Goal: Task Accomplishment & Management: Manage account settings

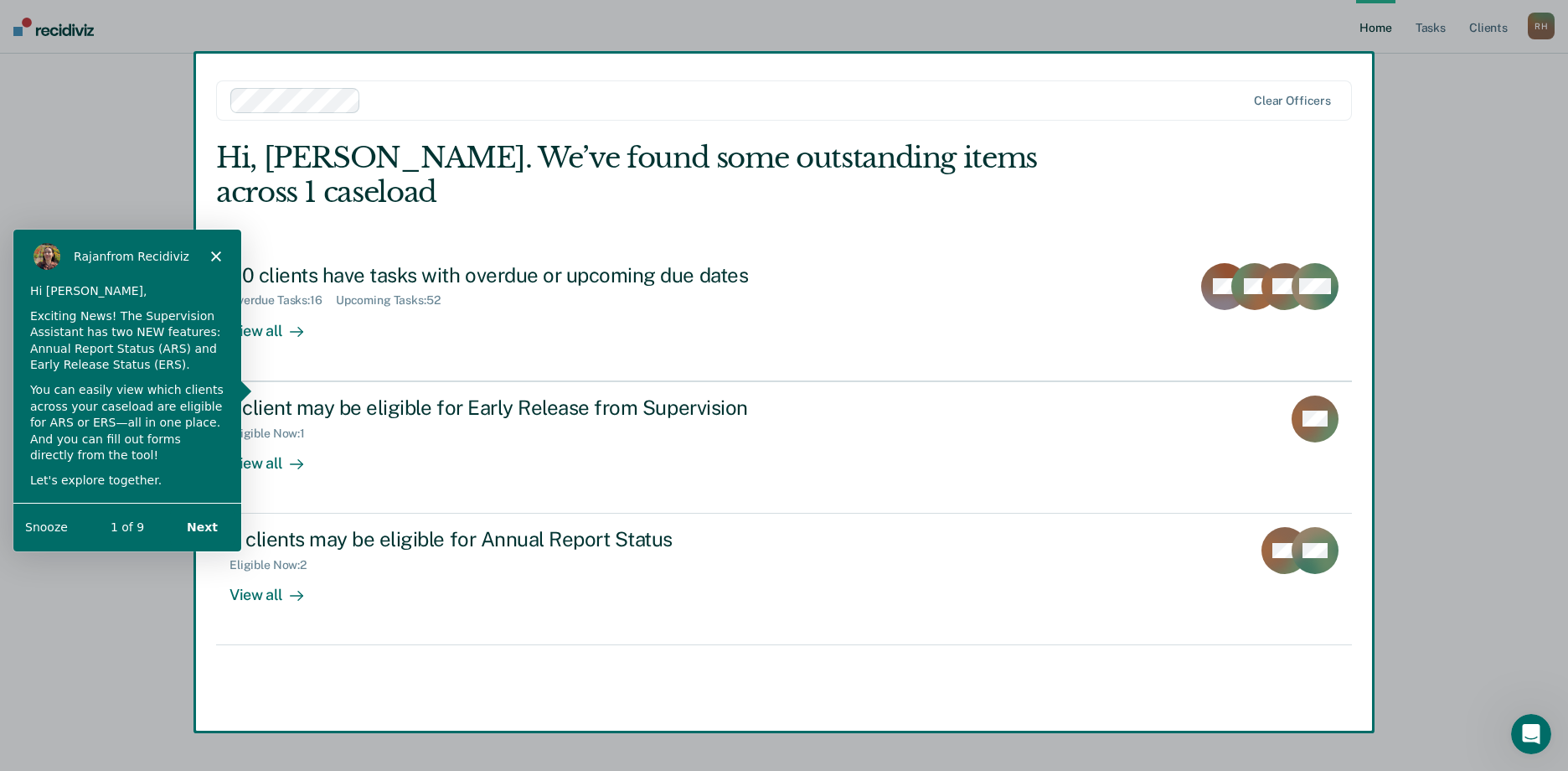
click at [213, 249] on icon "Close" at bounding box center [215, 254] width 10 height 10
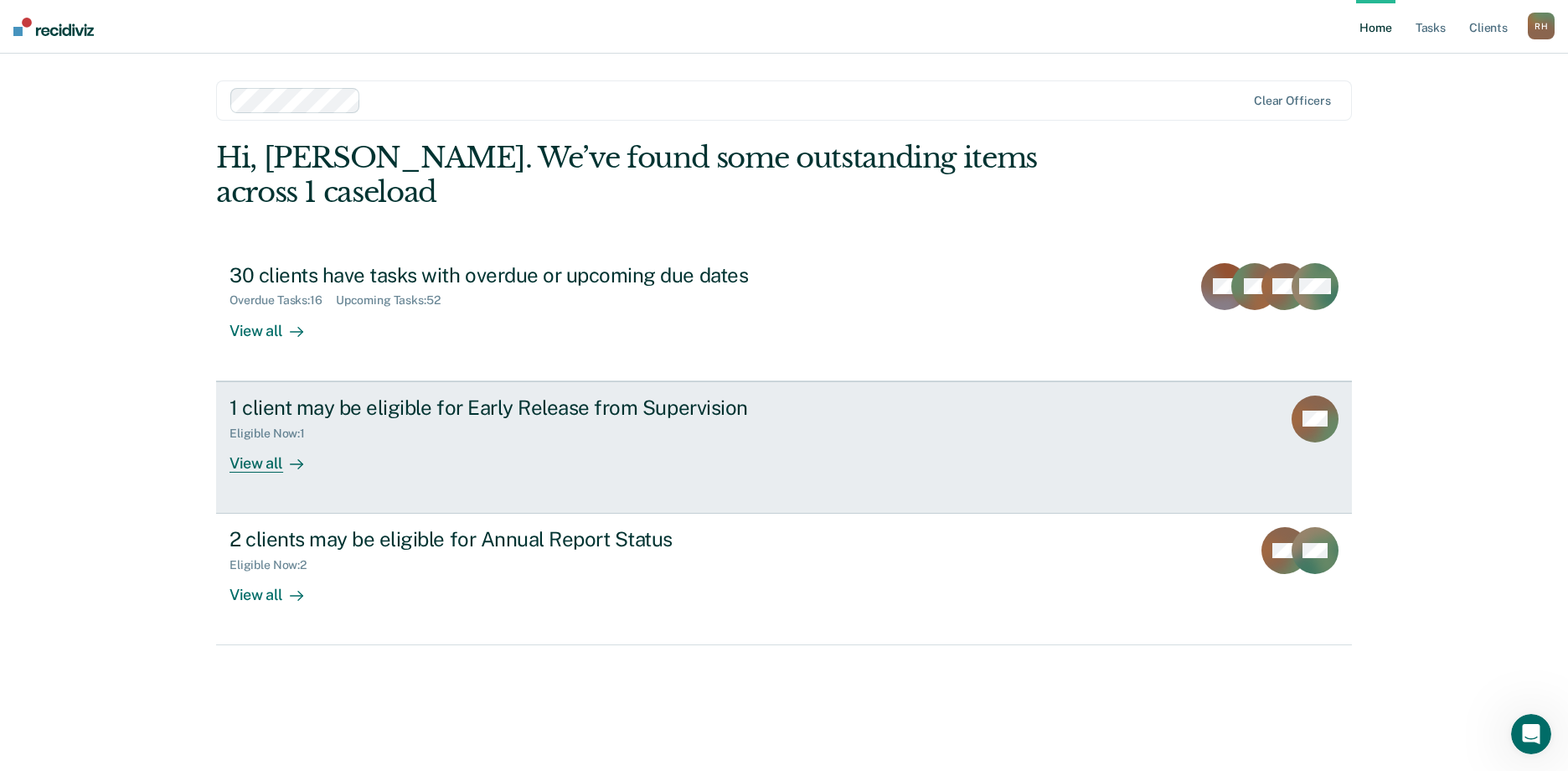
click at [269, 440] on div "View all" at bounding box center [277, 456] width 94 height 32
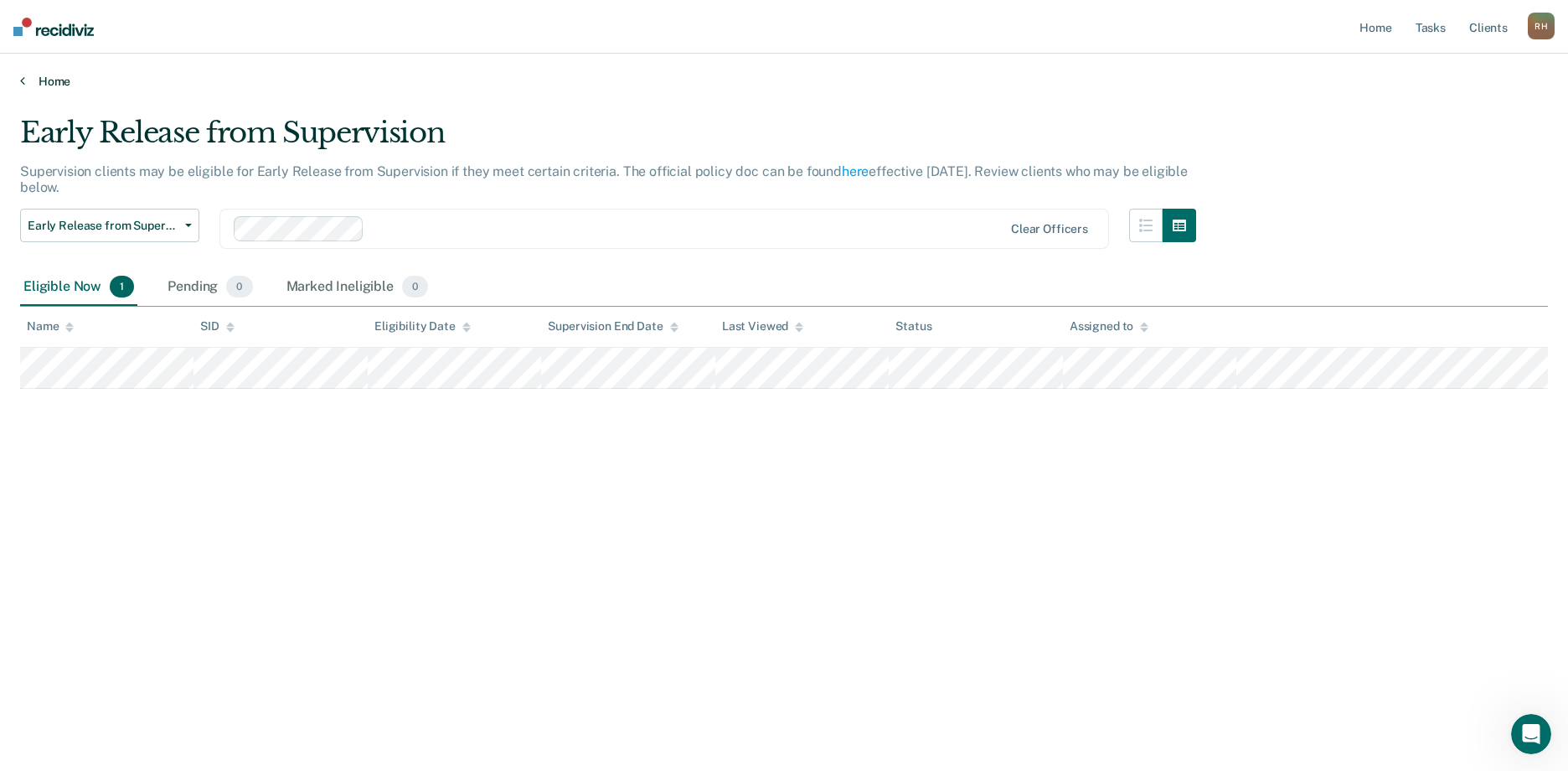
click at [27, 83] on link "Home" at bounding box center [784, 82] width 1527 height 15
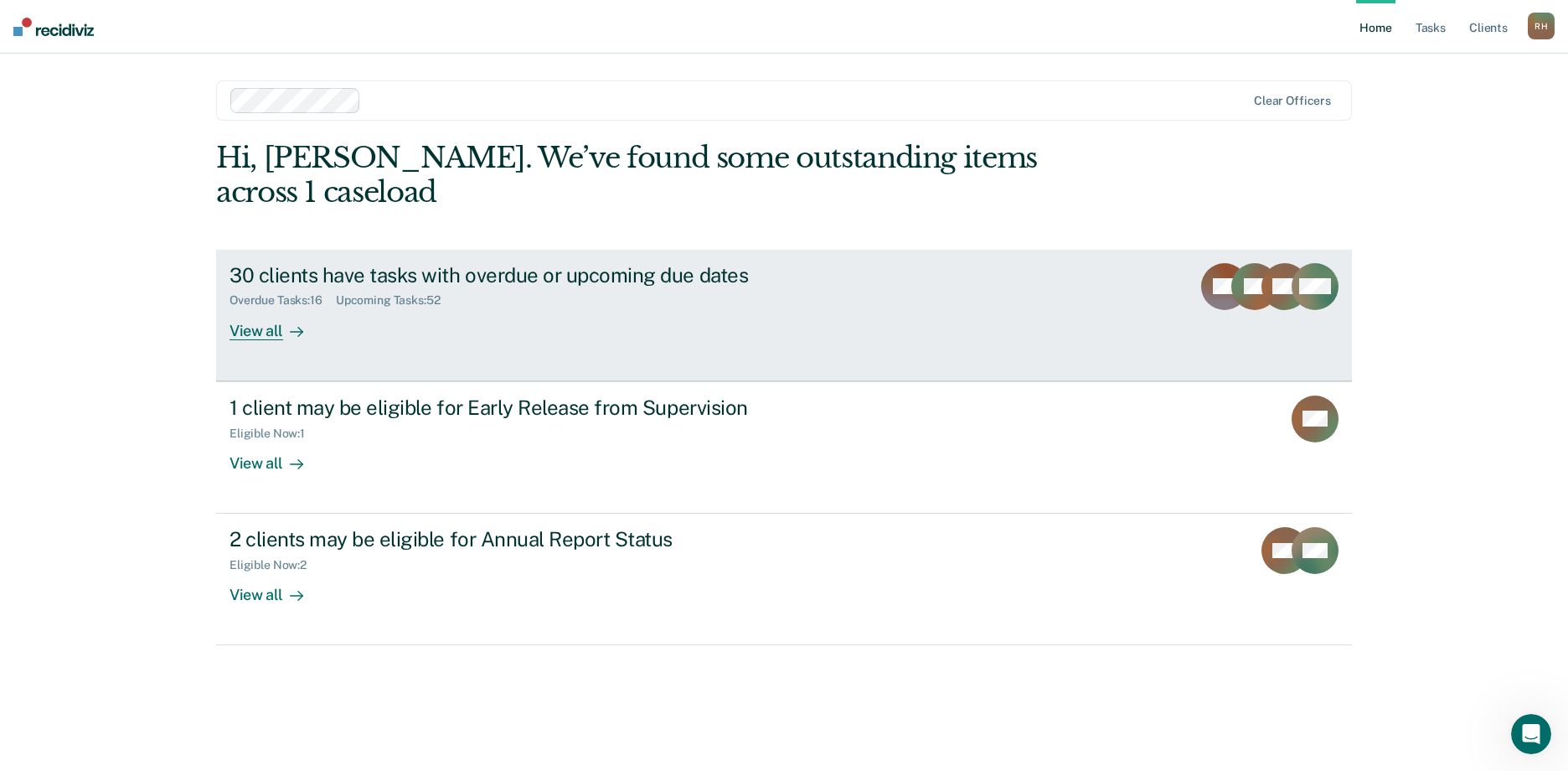
click at [267, 307] on div "View all" at bounding box center [277, 323] width 94 height 32
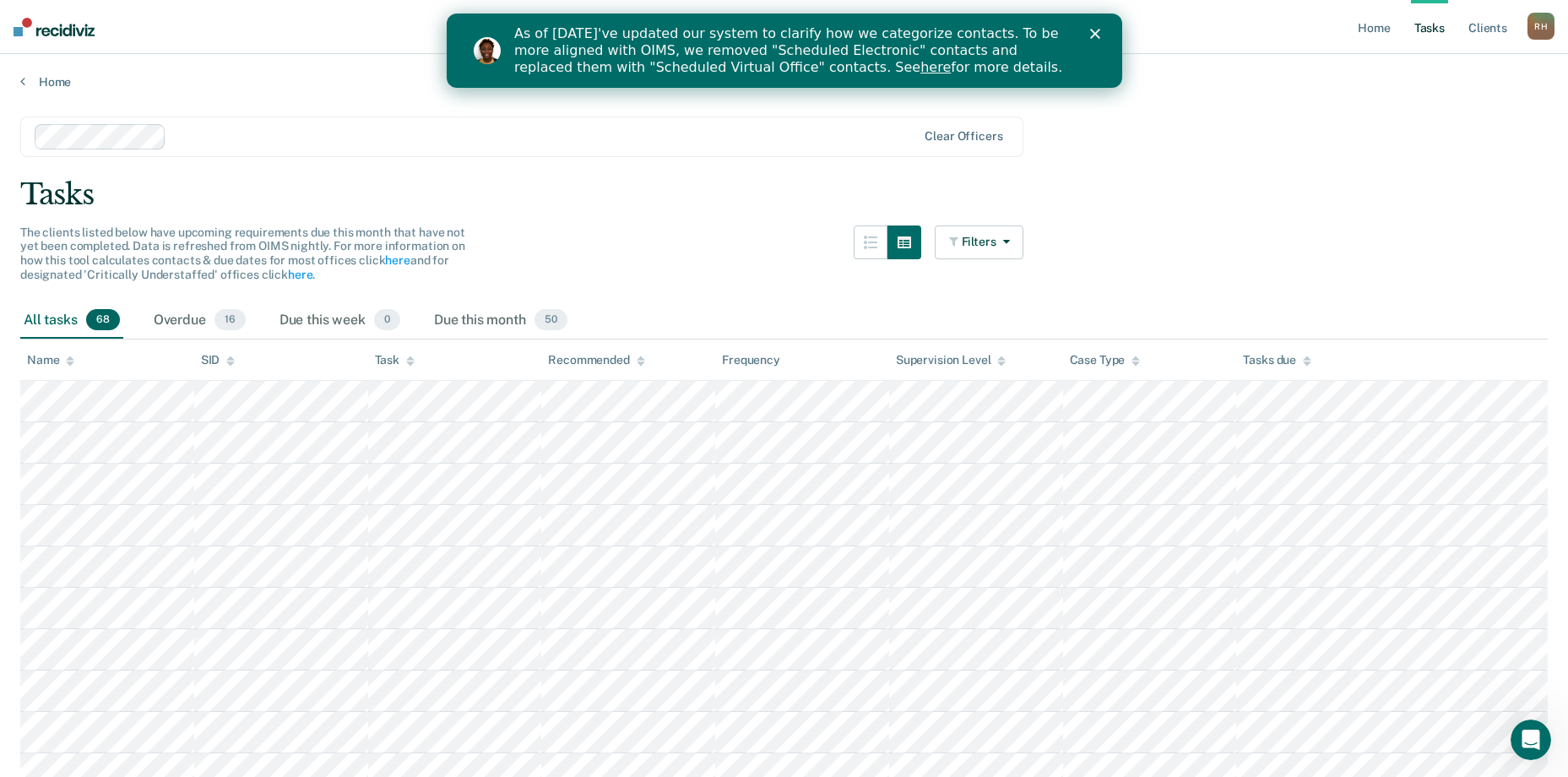
click at [50, 73] on div "Home" at bounding box center [784, 71] width 1568 height 35
click at [46, 83] on link "Home" at bounding box center [784, 82] width 1528 height 15
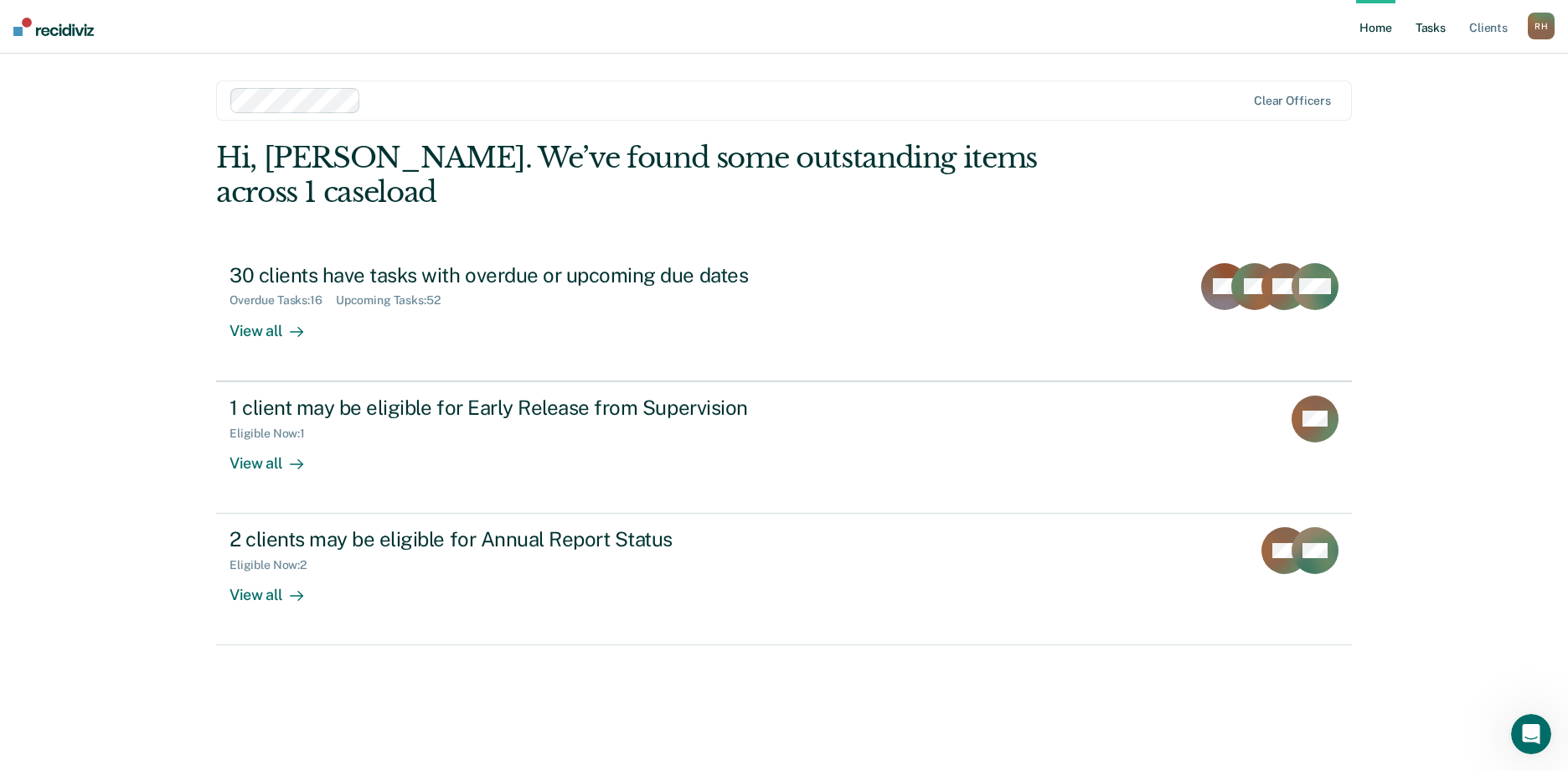
click at [1426, 36] on link "Tasks" at bounding box center [1430, 26] width 37 height 54
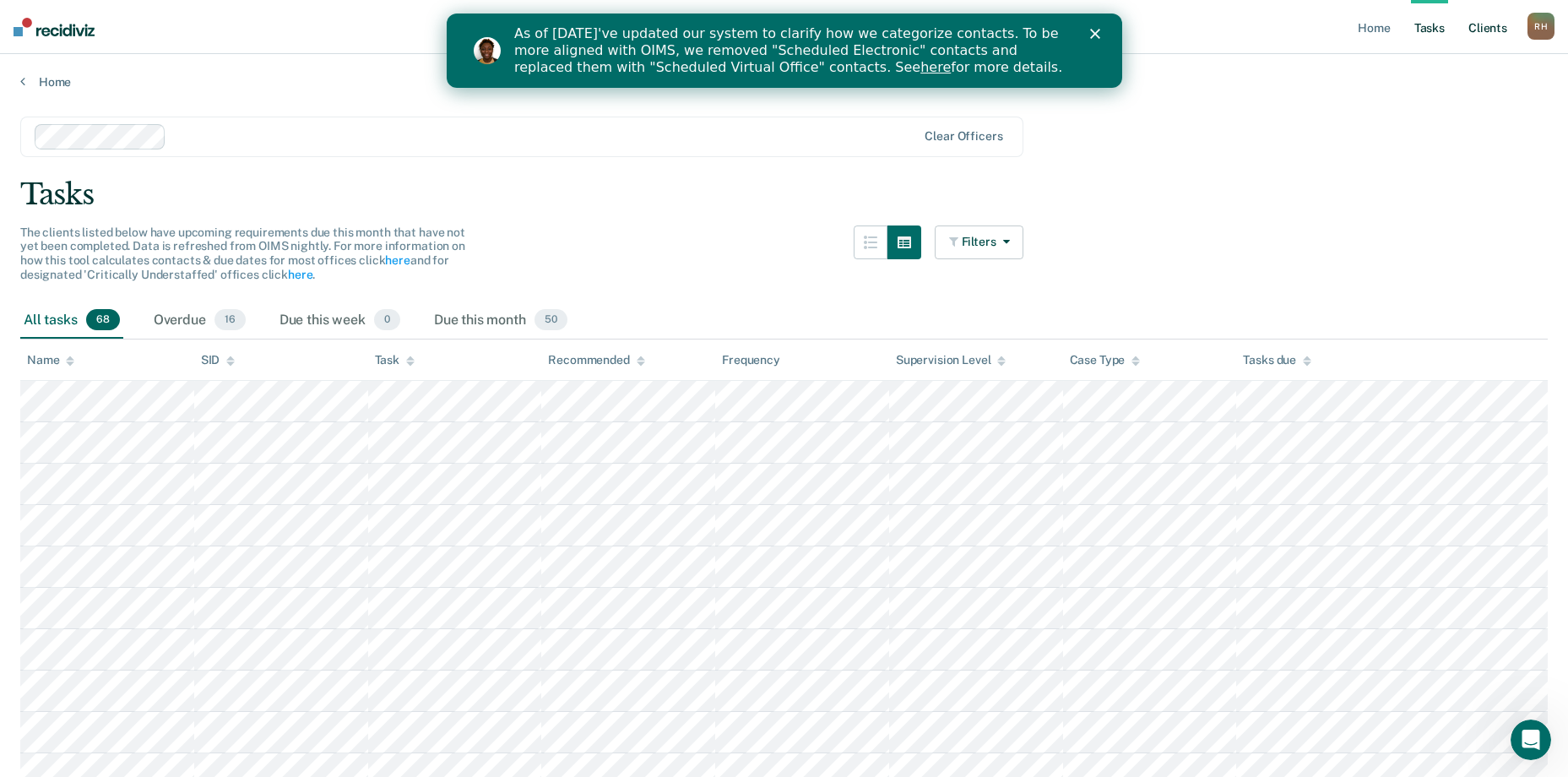
click at [1492, 24] on link "Client s" at bounding box center [1487, 27] width 45 height 54
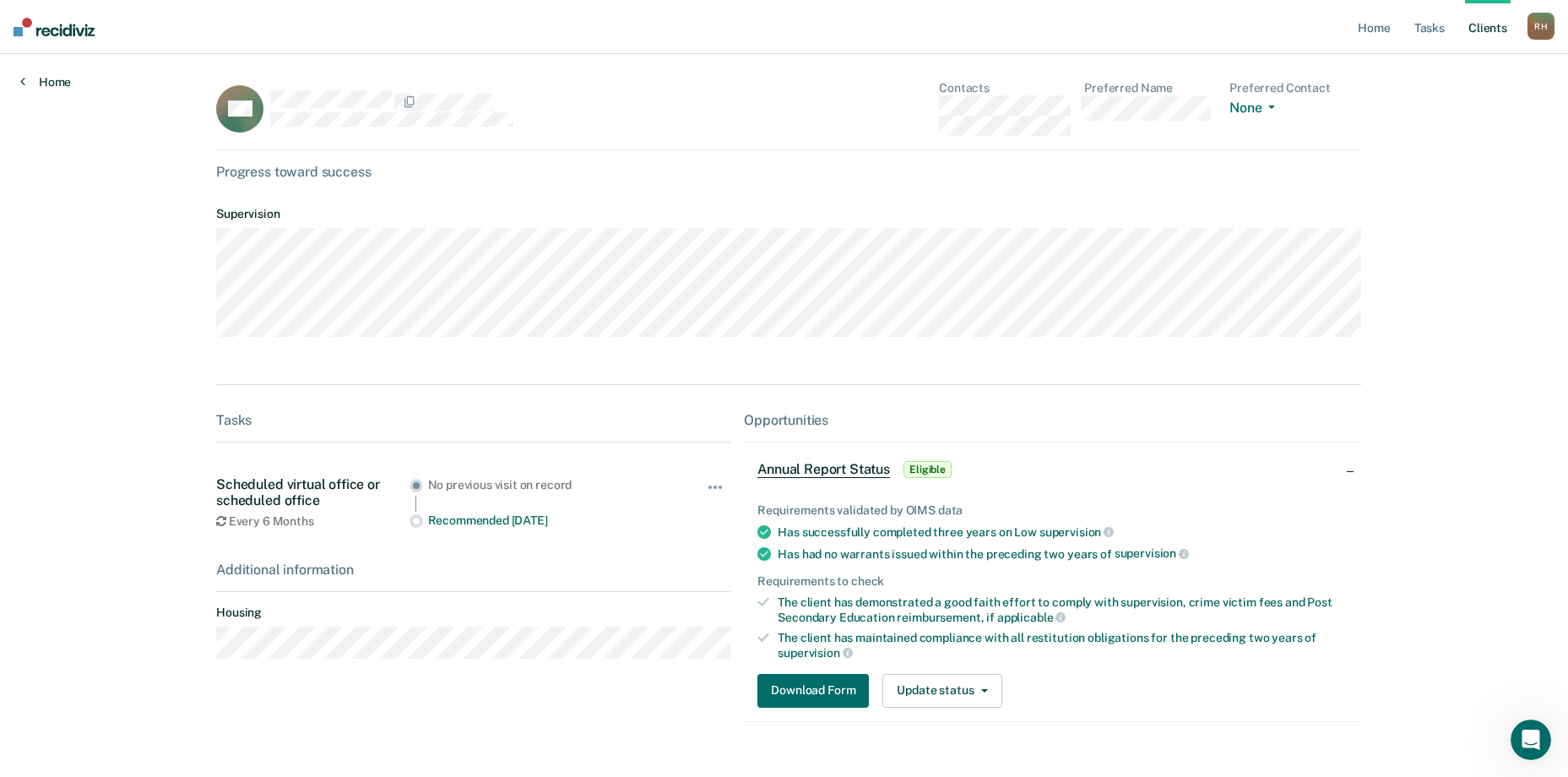
click at [45, 84] on link "Home" at bounding box center [45, 82] width 51 height 15
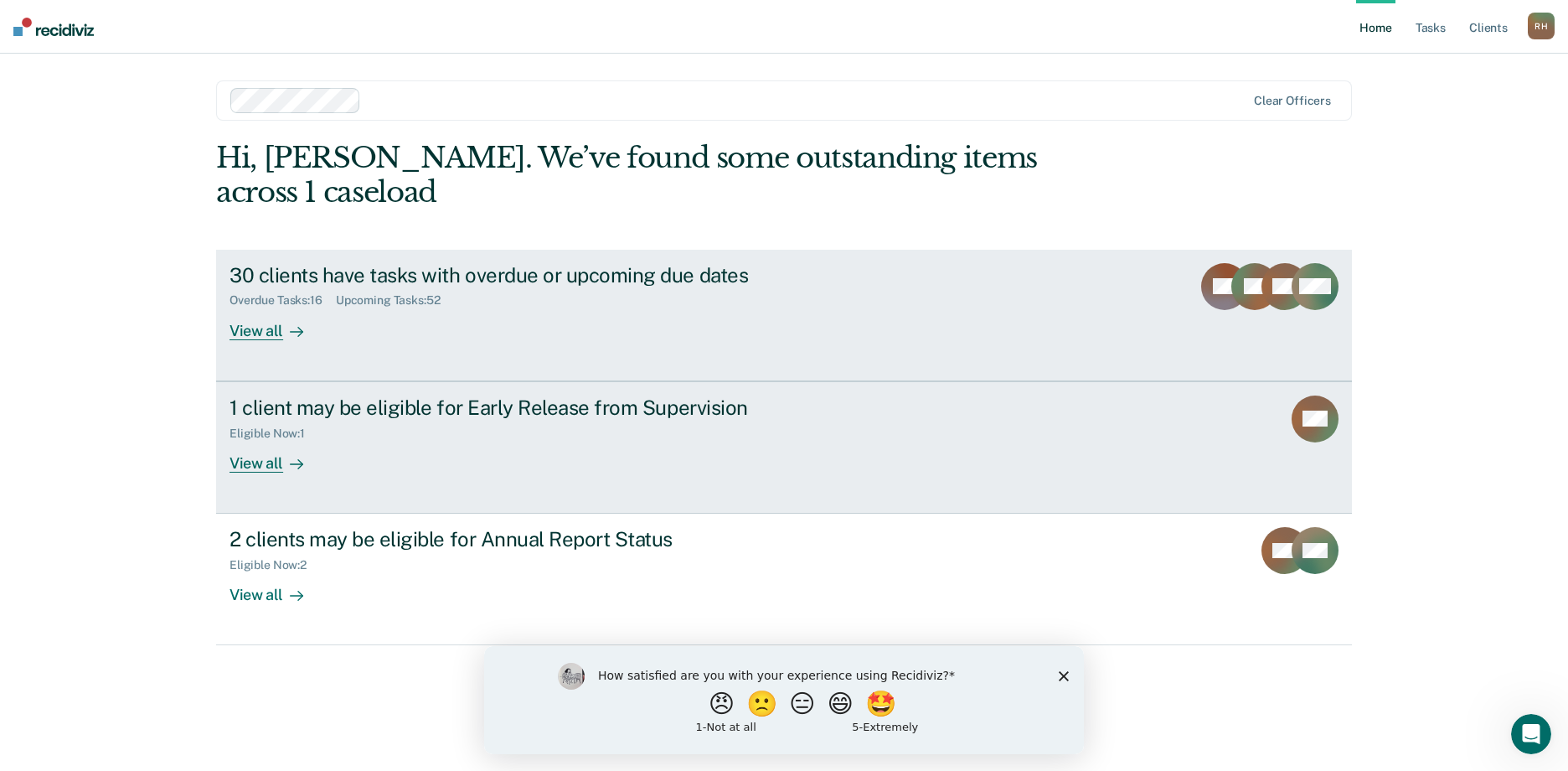
drag, startPoint x: 477, startPoint y: 350, endPoint x: 458, endPoint y: 339, distance: 22.0
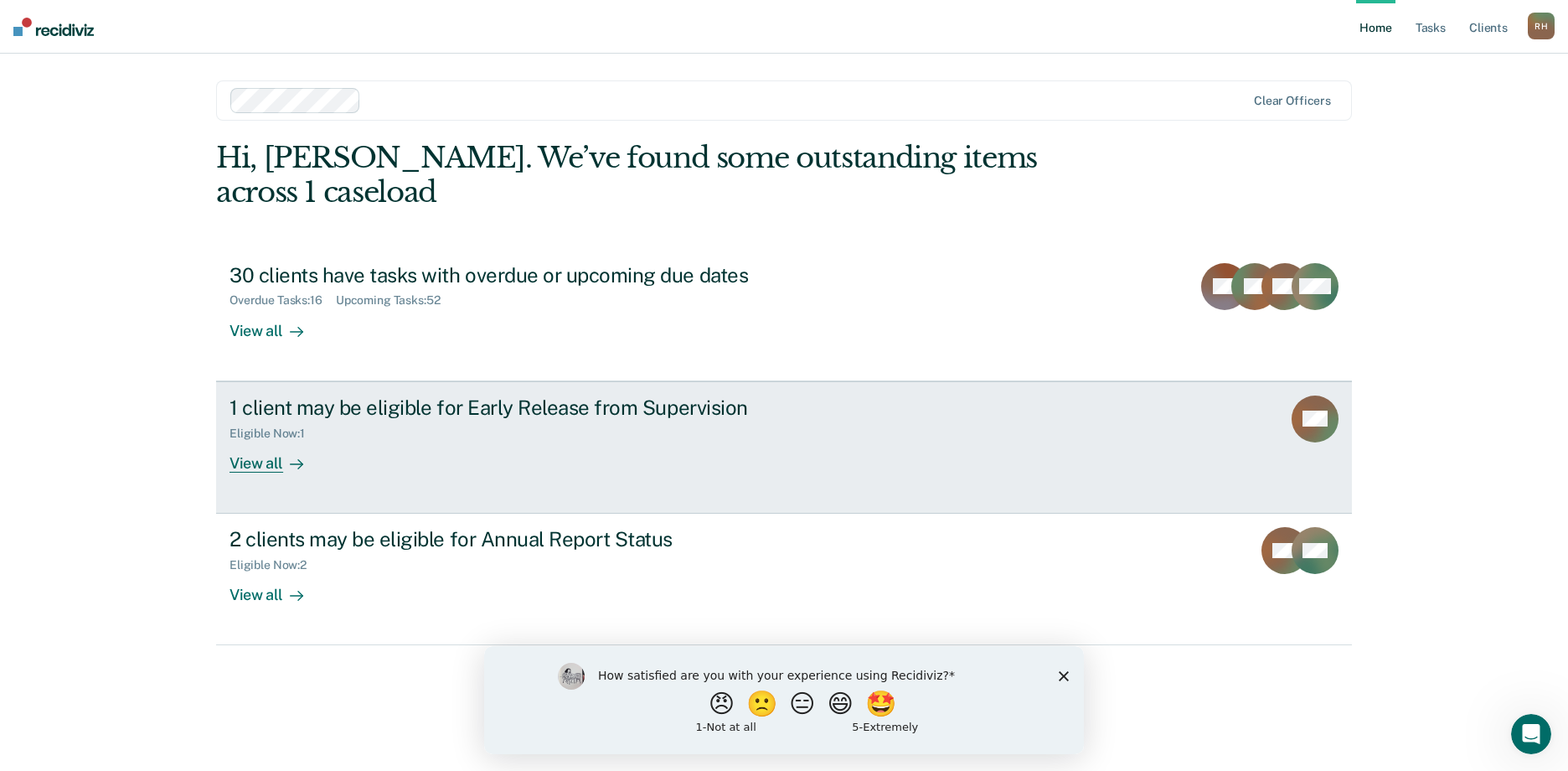
drag, startPoint x: 458, startPoint y: 339, endPoint x: 1171, endPoint y: 369, distance: 713.6
click at [1171, 381] on link "1 client may be eligible for Early Release from Supervision Eligible Now : 1 Vi…" at bounding box center [784, 448] width 1136 height 133
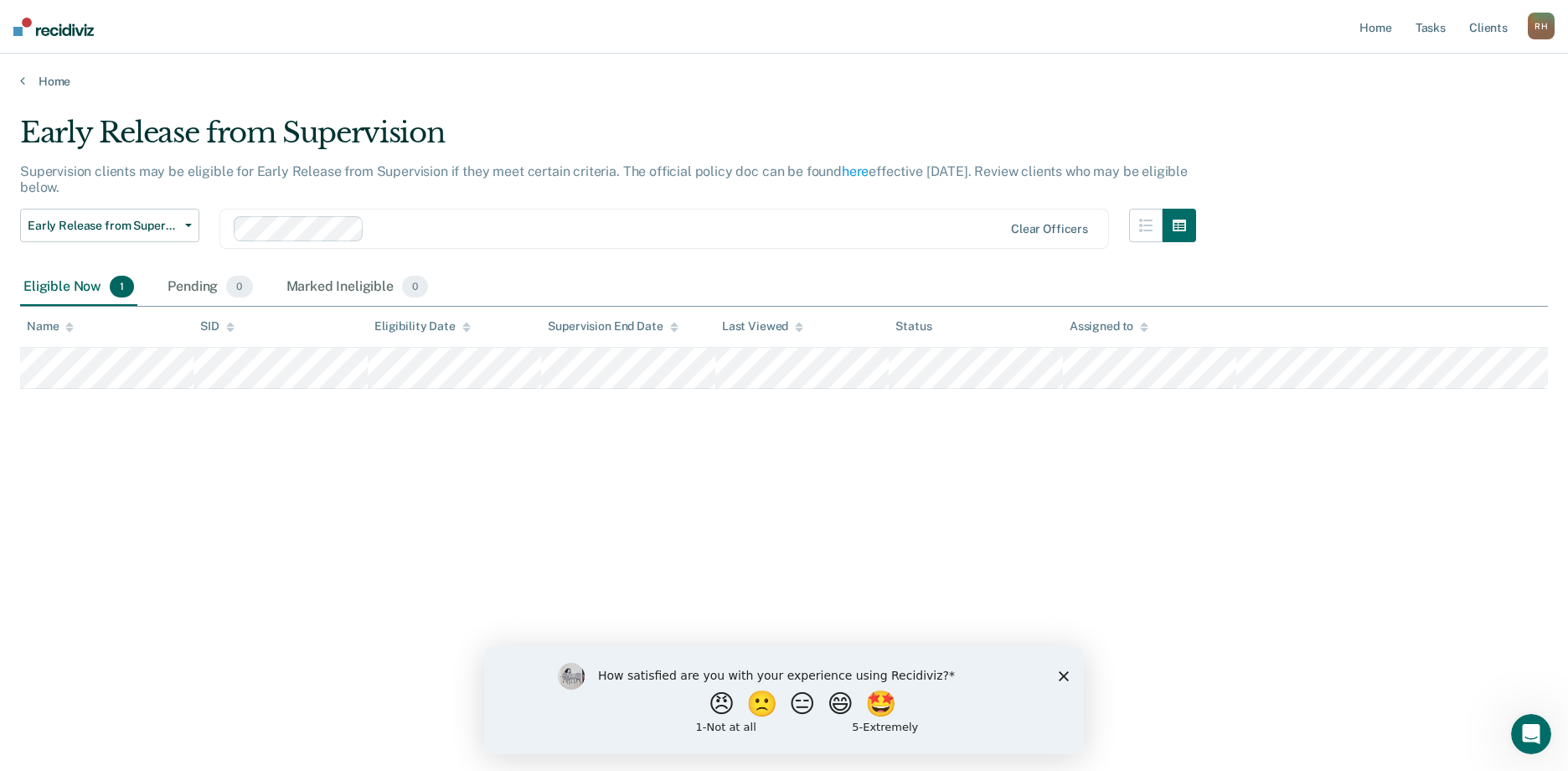
click at [1164, 661] on div "Early Release from Supervision Supervision clients may be eligible for Early Re…" at bounding box center [784, 407] width 1527 height 583
click at [31, 80] on link "Home" at bounding box center [784, 82] width 1527 height 15
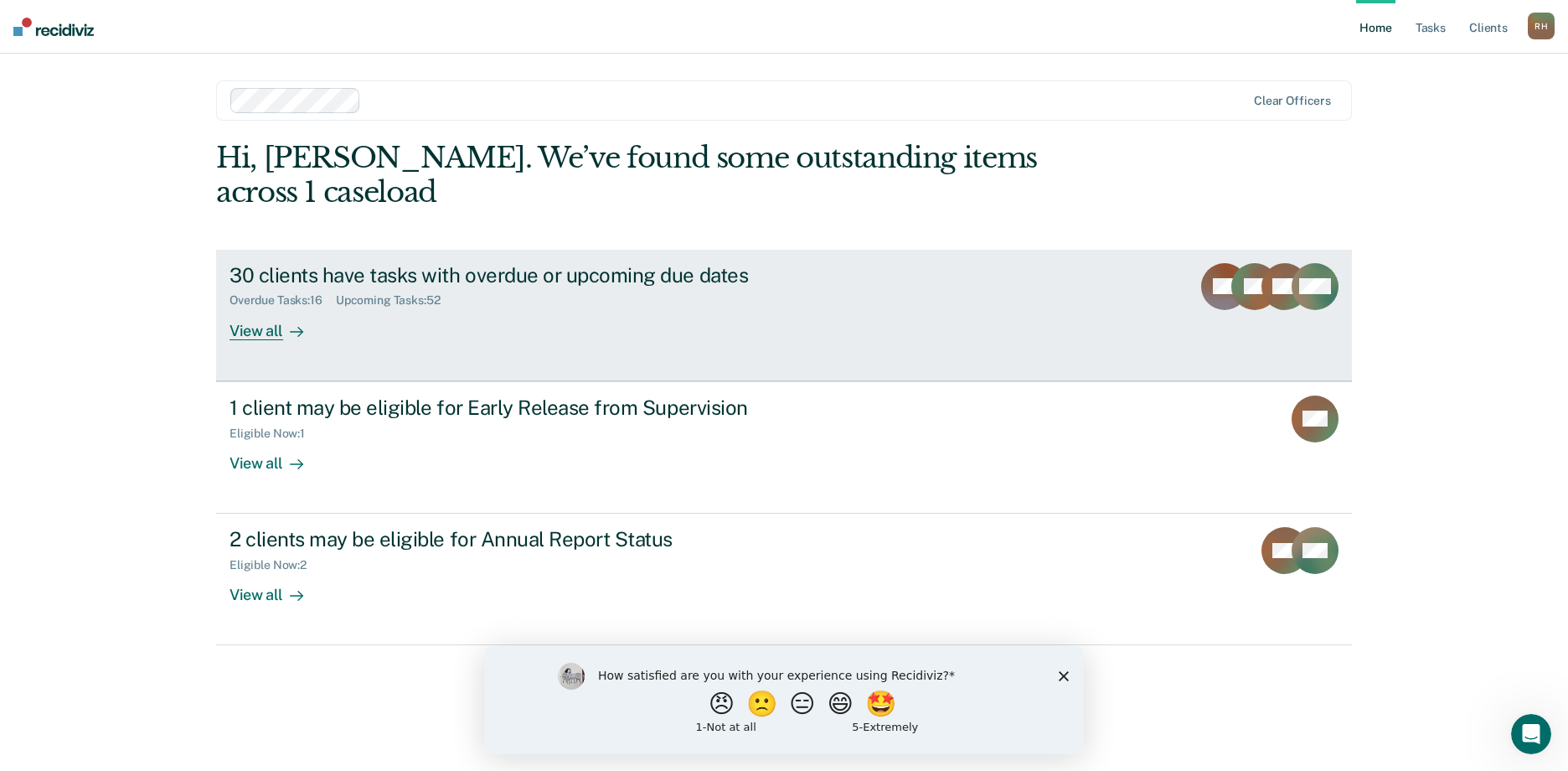
click at [257, 307] on div "View all" at bounding box center [277, 323] width 94 height 32
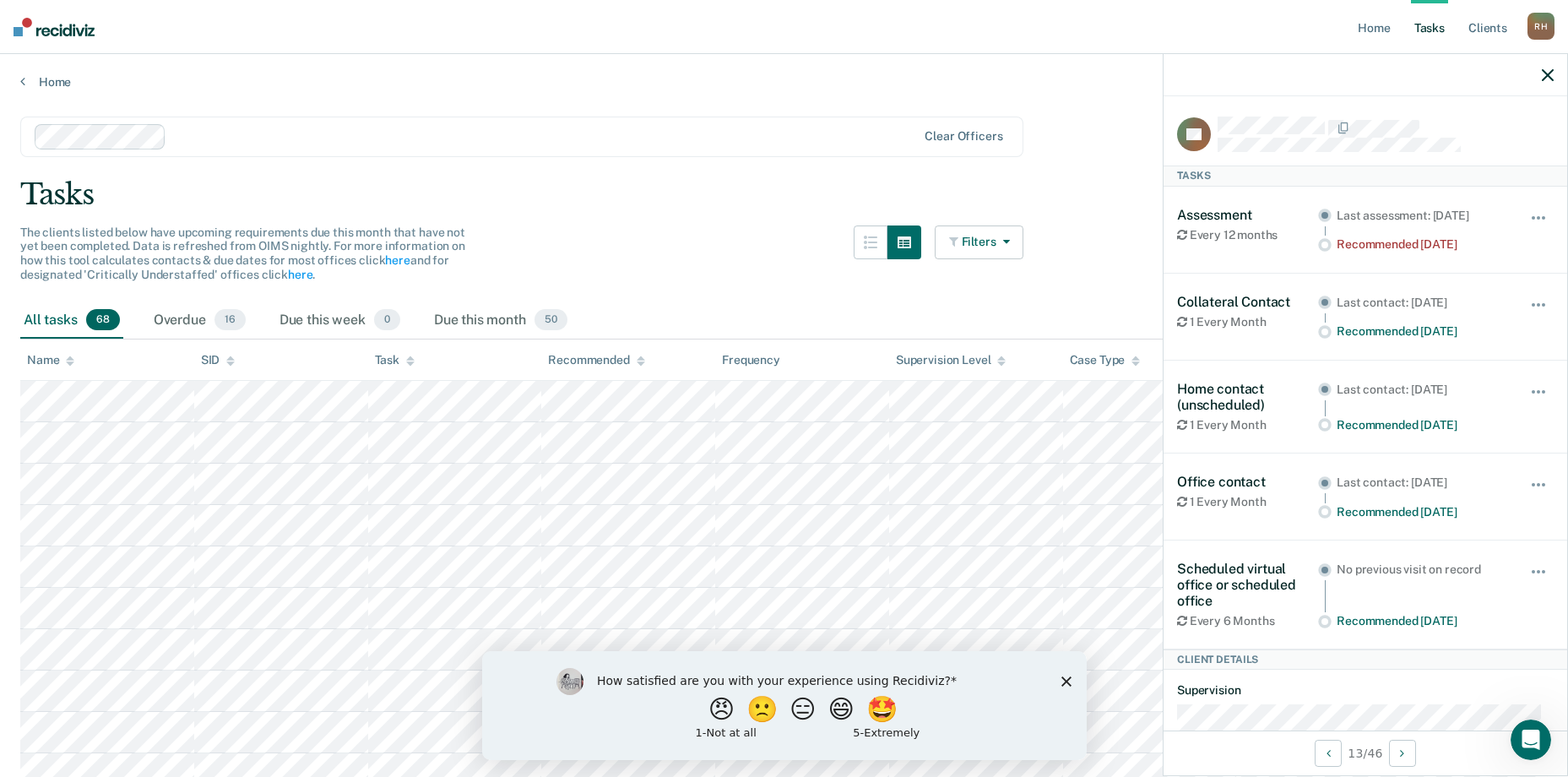
click at [1021, 243] on button "Filters" at bounding box center [980, 242] width 89 height 33
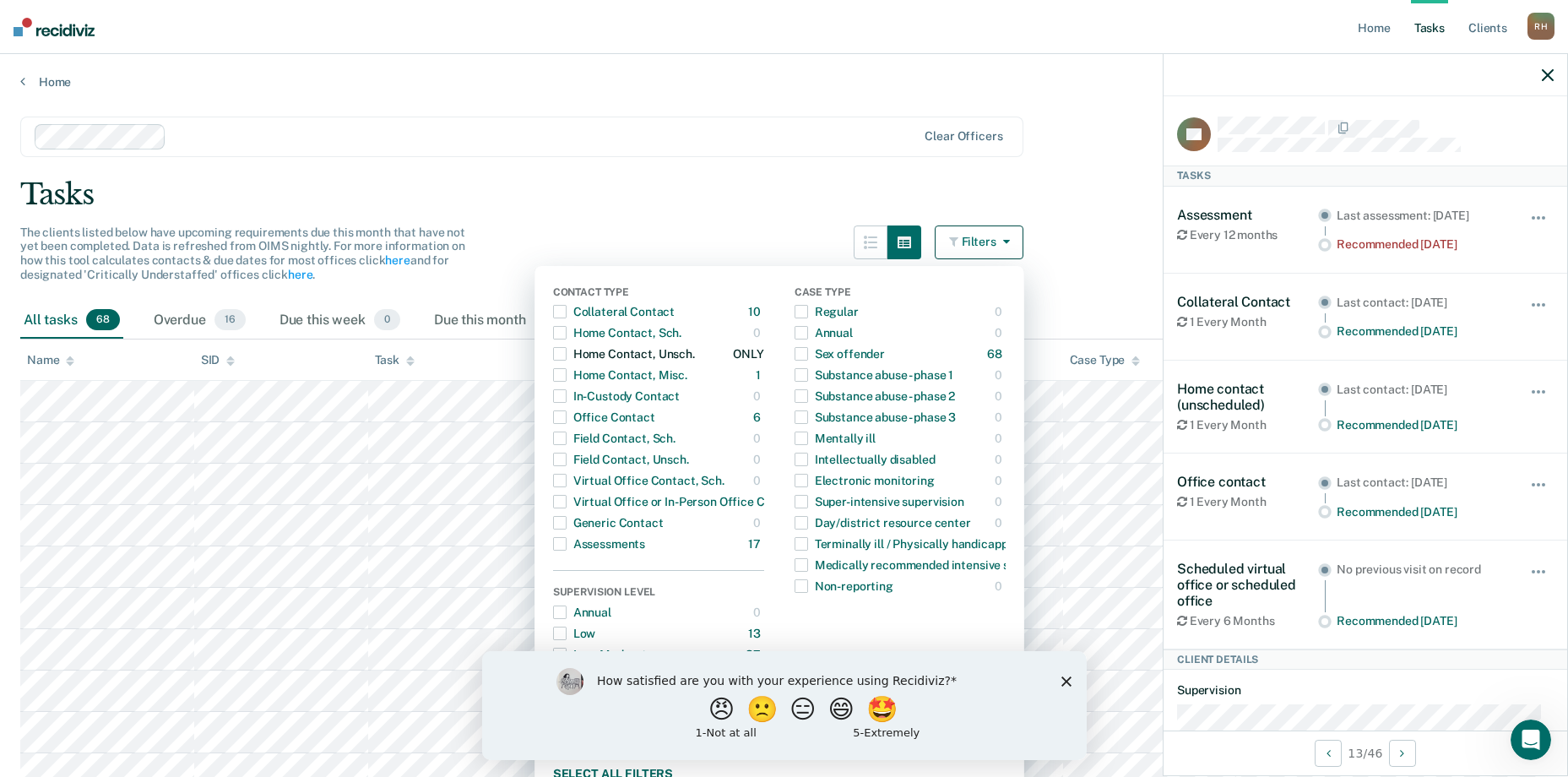
click at [566, 355] on span "button" at bounding box center [560, 354] width 14 height 14
click at [640, 184] on div "Tasks" at bounding box center [784, 195] width 1528 height 34
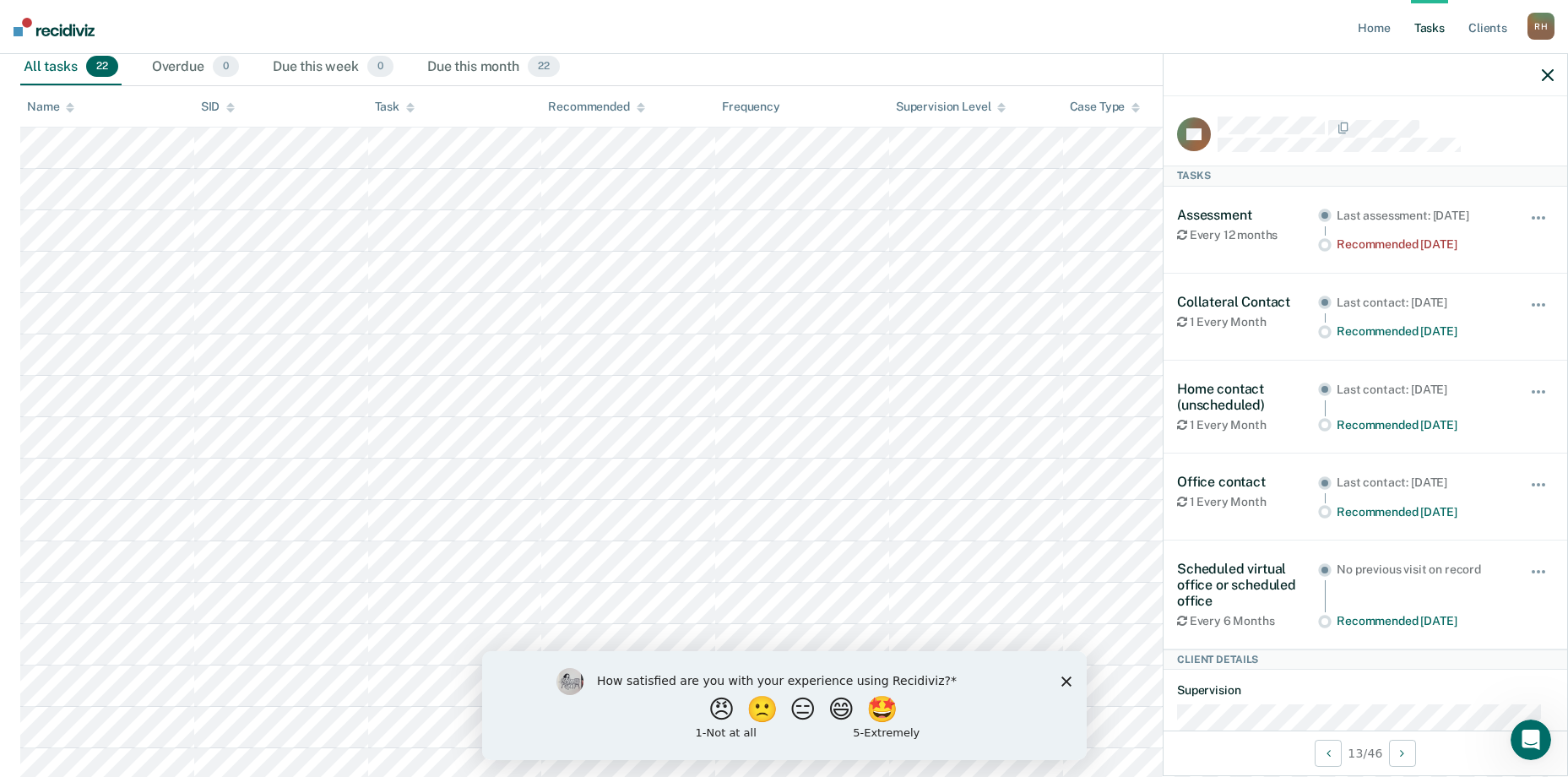
scroll to position [422, 0]
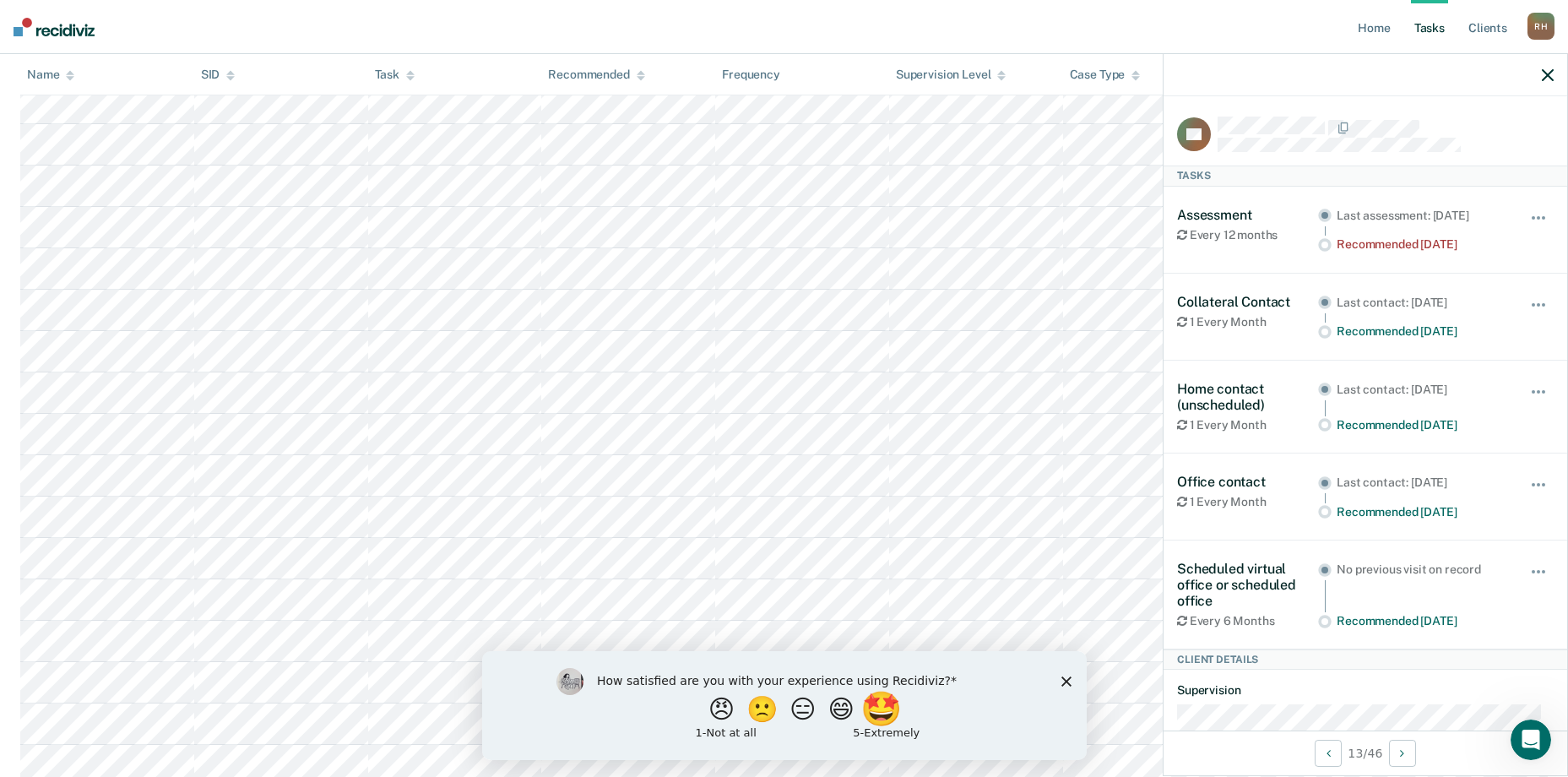
click at [905, 719] on button "🤩" at bounding box center [882, 708] width 45 height 33
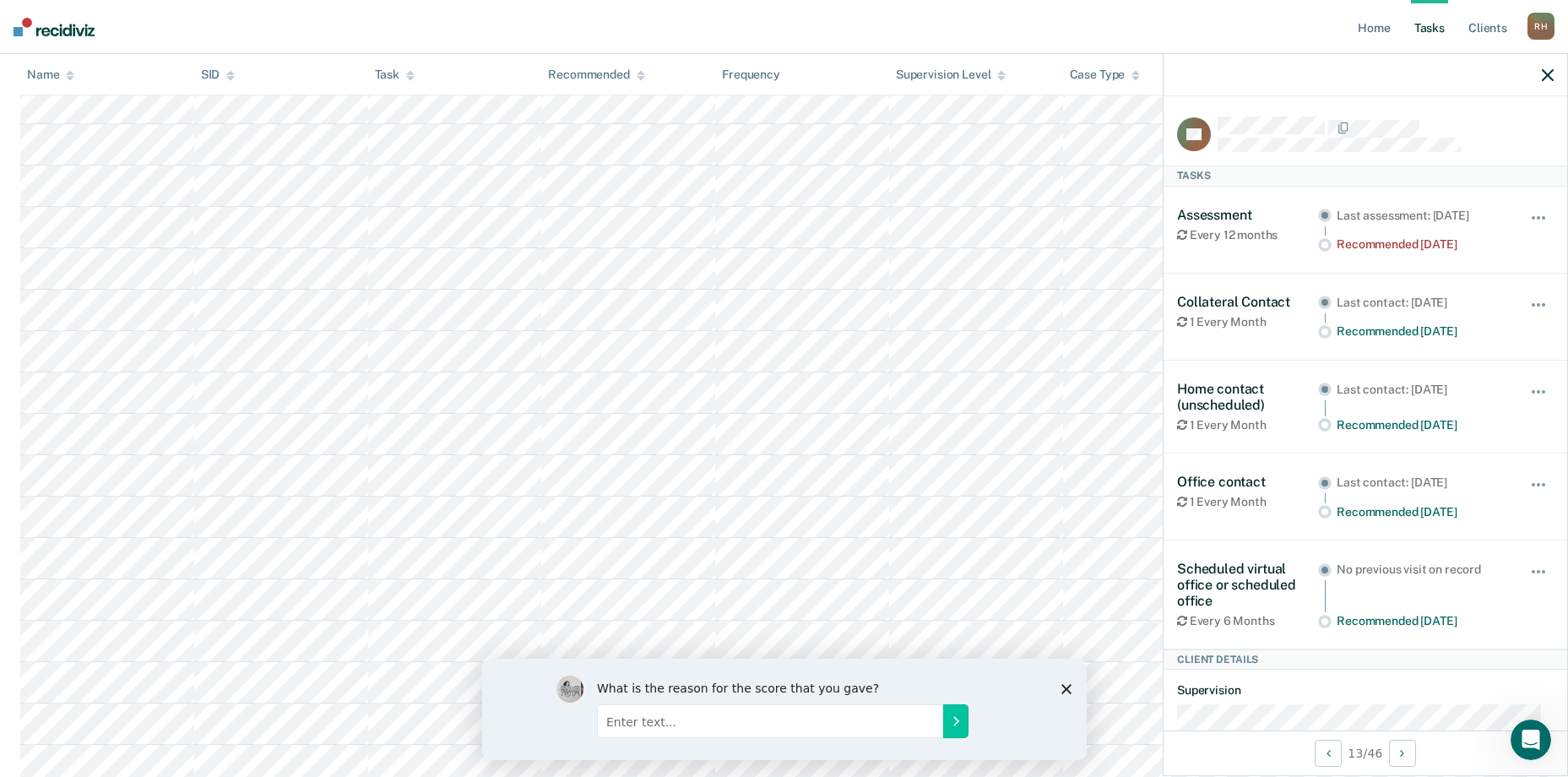
click at [1064, 690] on div "What is the reason for the score that you gave?" at bounding box center [783, 708] width 605 height 101
drag, startPoint x: 1064, startPoint y: 690, endPoint x: 968, endPoint y: 721, distance: 100.9
click at [968, 722] on div "What is the reason for the score that you gave?" at bounding box center [804, 708] width 415 height 68
click at [872, 740] on div "What is the reason for the score that you gave?" at bounding box center [804, 708] width 415 height 68
click at [809, 720] on input "Enter text..." at bounding box center [769, 720] width 347 height 33
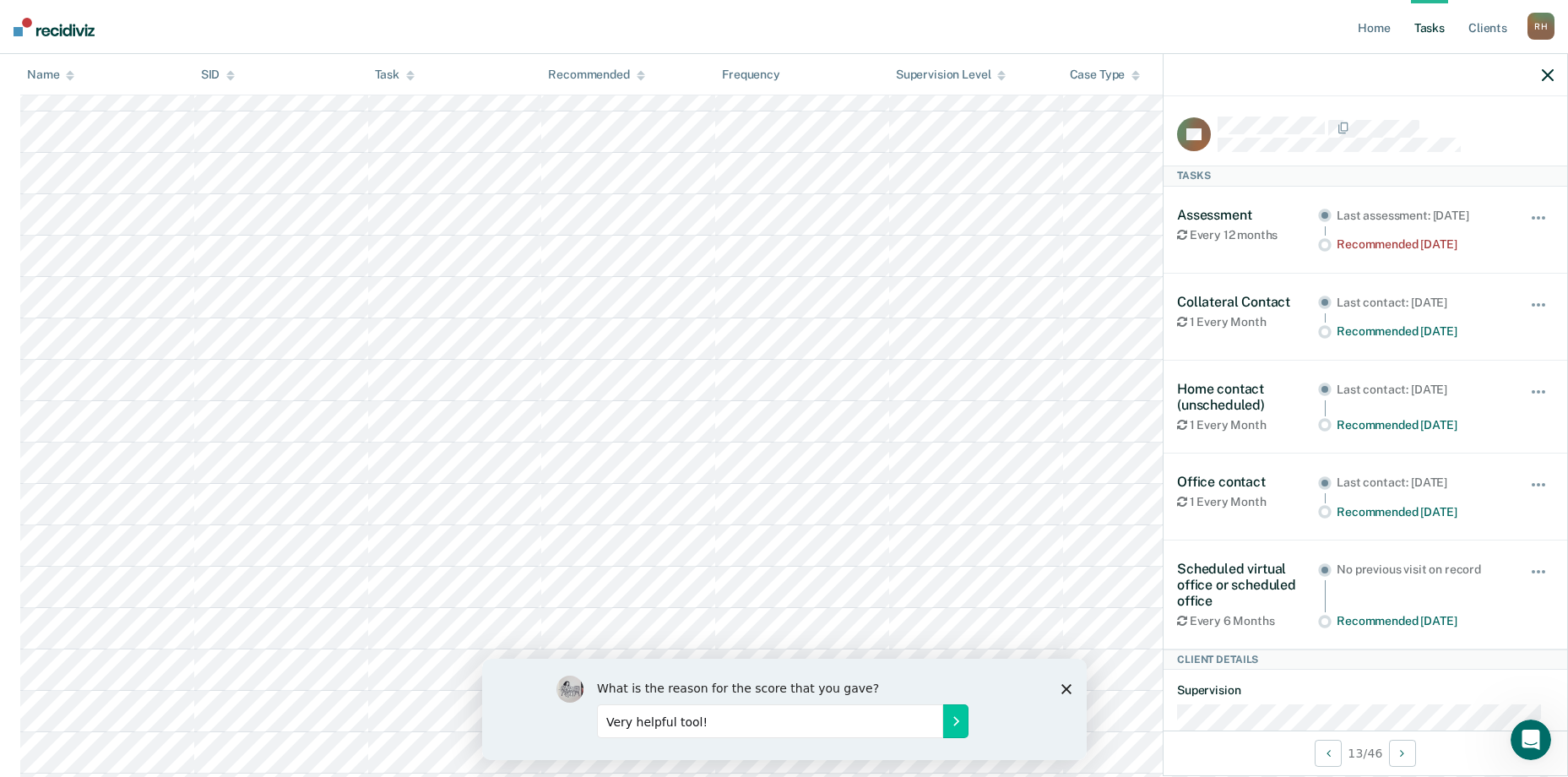
scroll to position [507, 0]
type input "Very helpful tool!"
click at [943, 721] on button "Submit your response" at bounding box center [956, 720] width 26 height 33
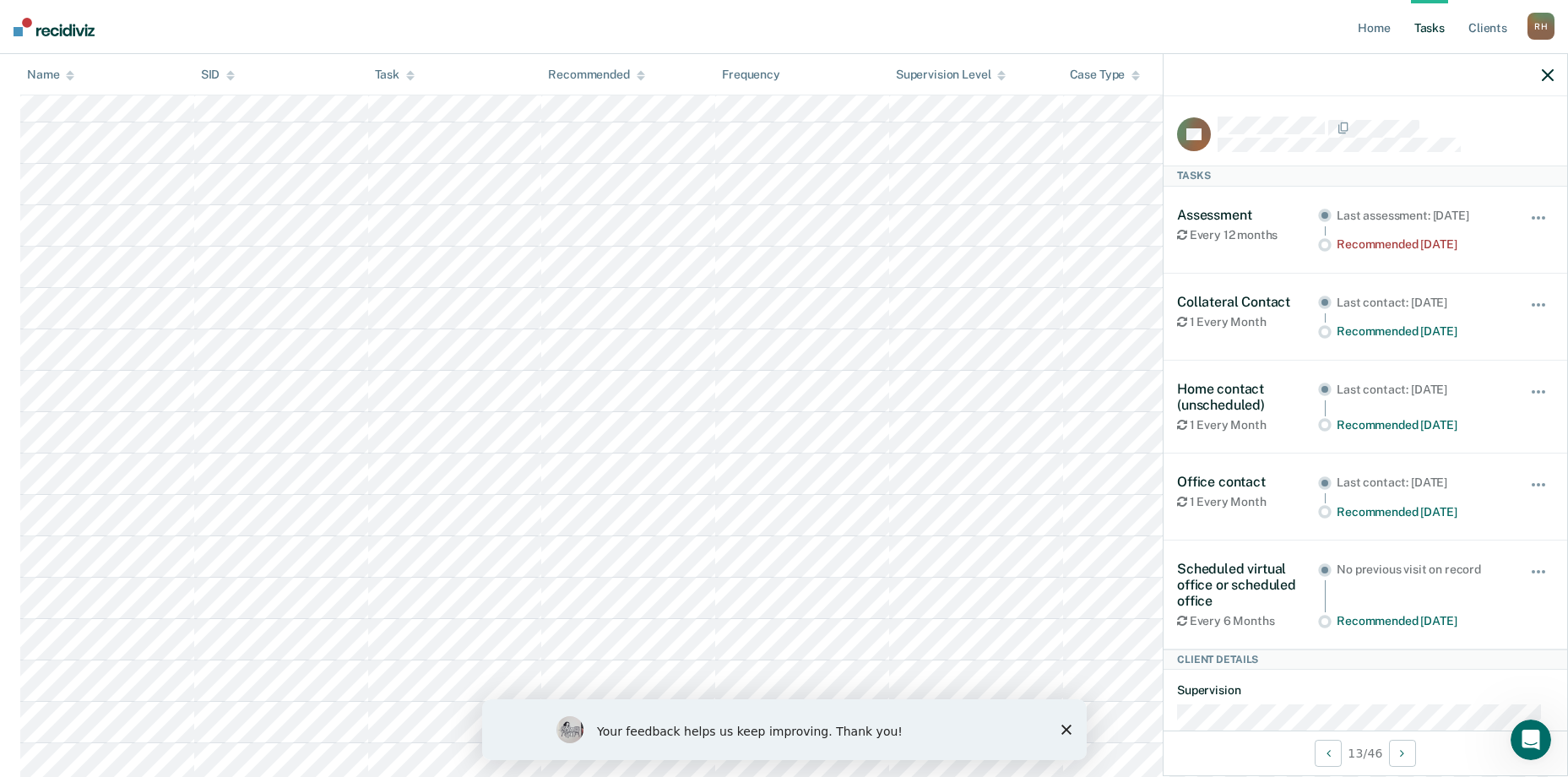
scroll to position [0, 0]
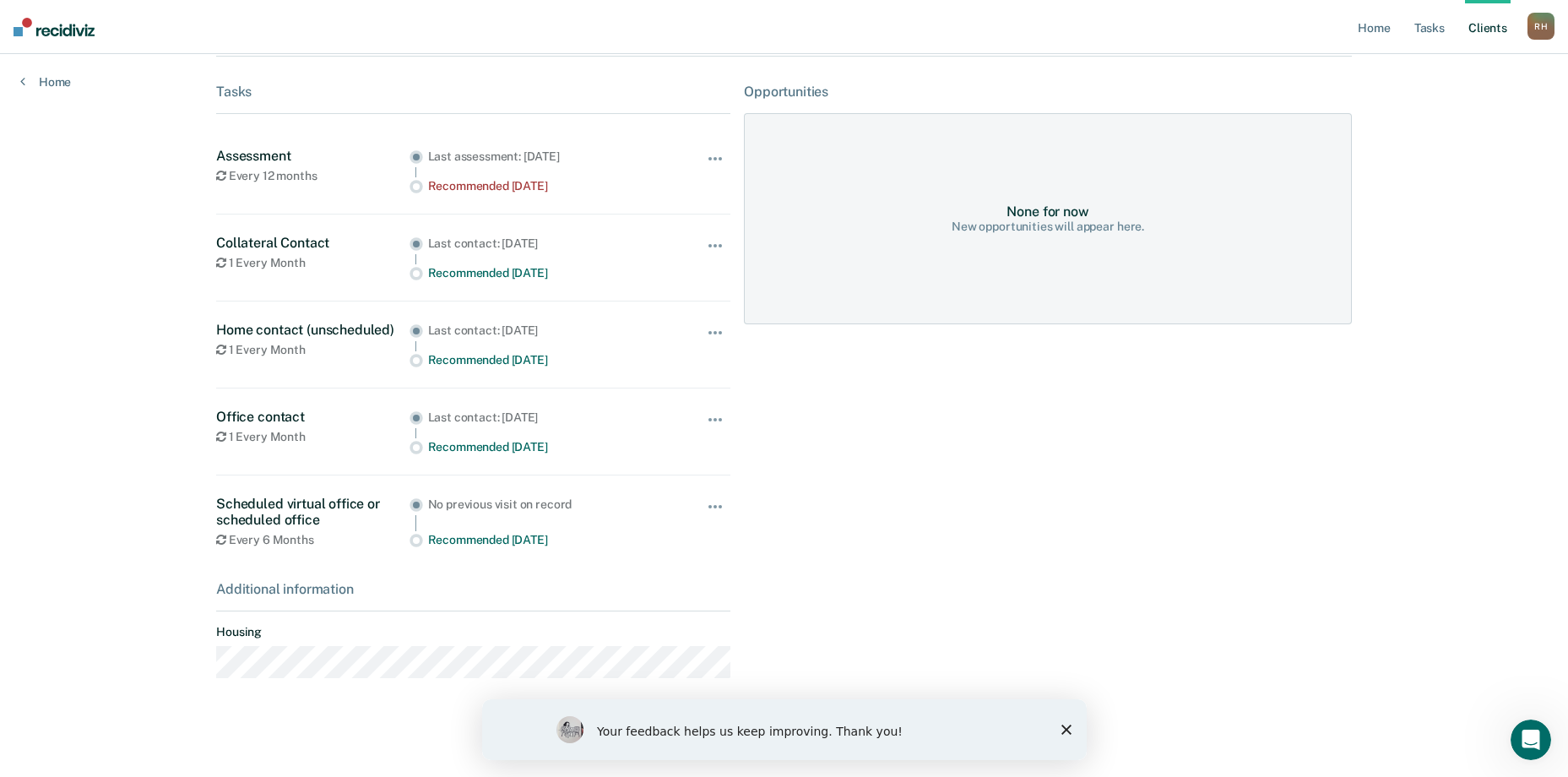
scroll to position [248, 0]
click at [196, 652] on main "RS Contacts Preferred Name Preferred Contact None Call Text Email None Progress…" at bounding box center [783, 271] width 1176 height 931
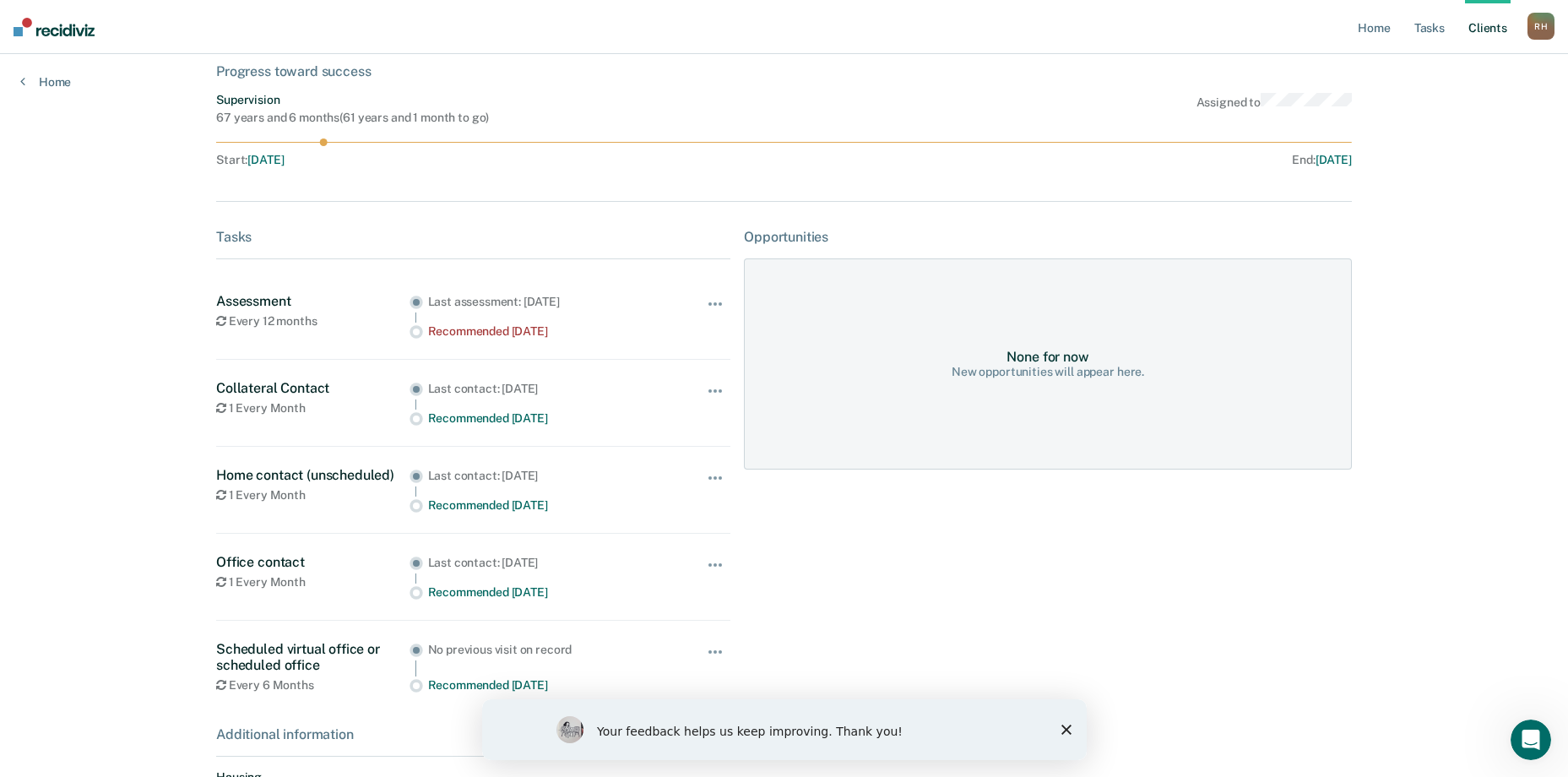
scroll to position [0, 0]
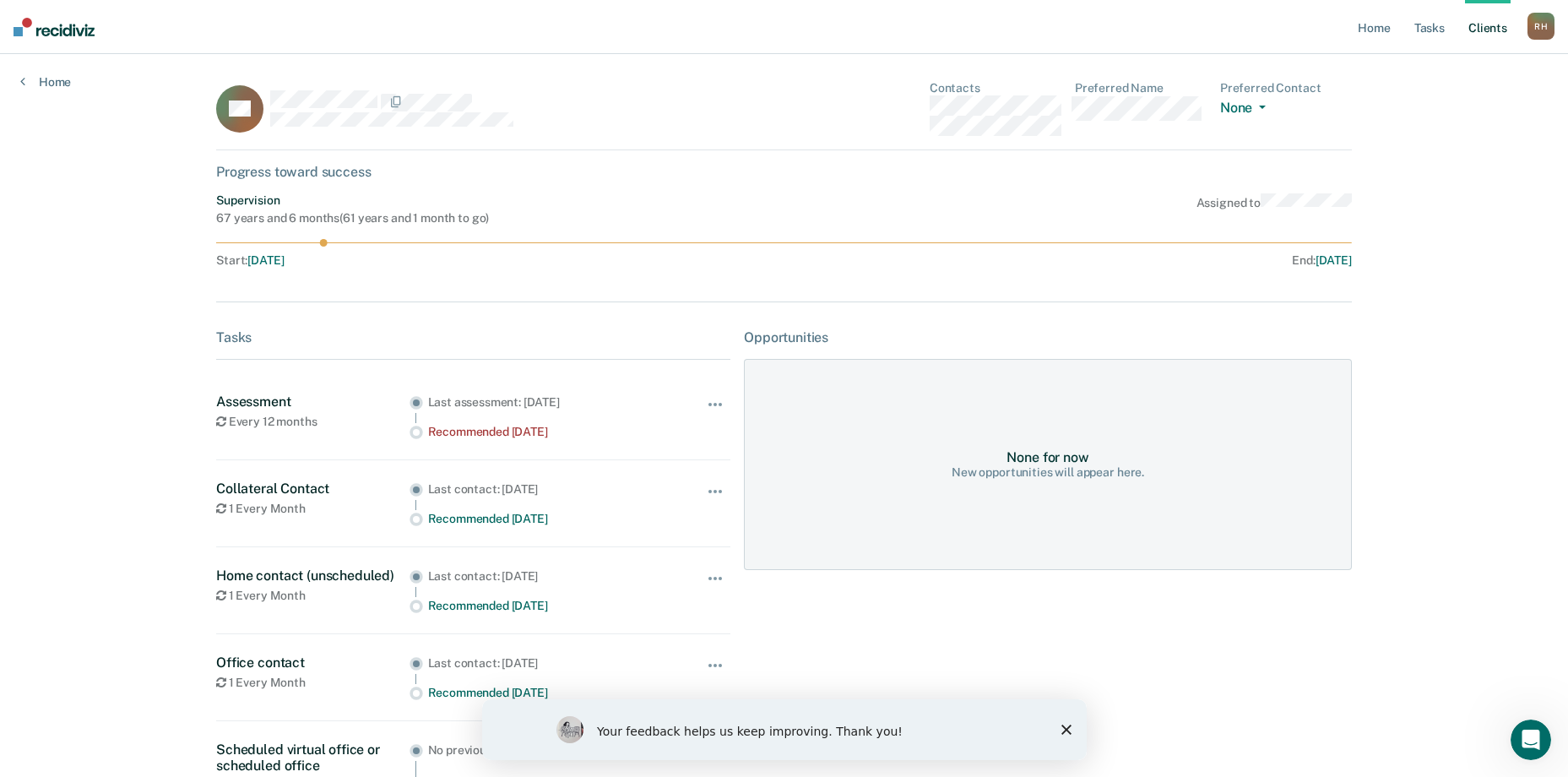
click at [1540, 18] on div "R H" at bounding box center [1541, 26] width 27 height 27
click at [1519, 726] on div "Open Intercom Messenger" at bounding box center [1528, 737] width 56 height 56
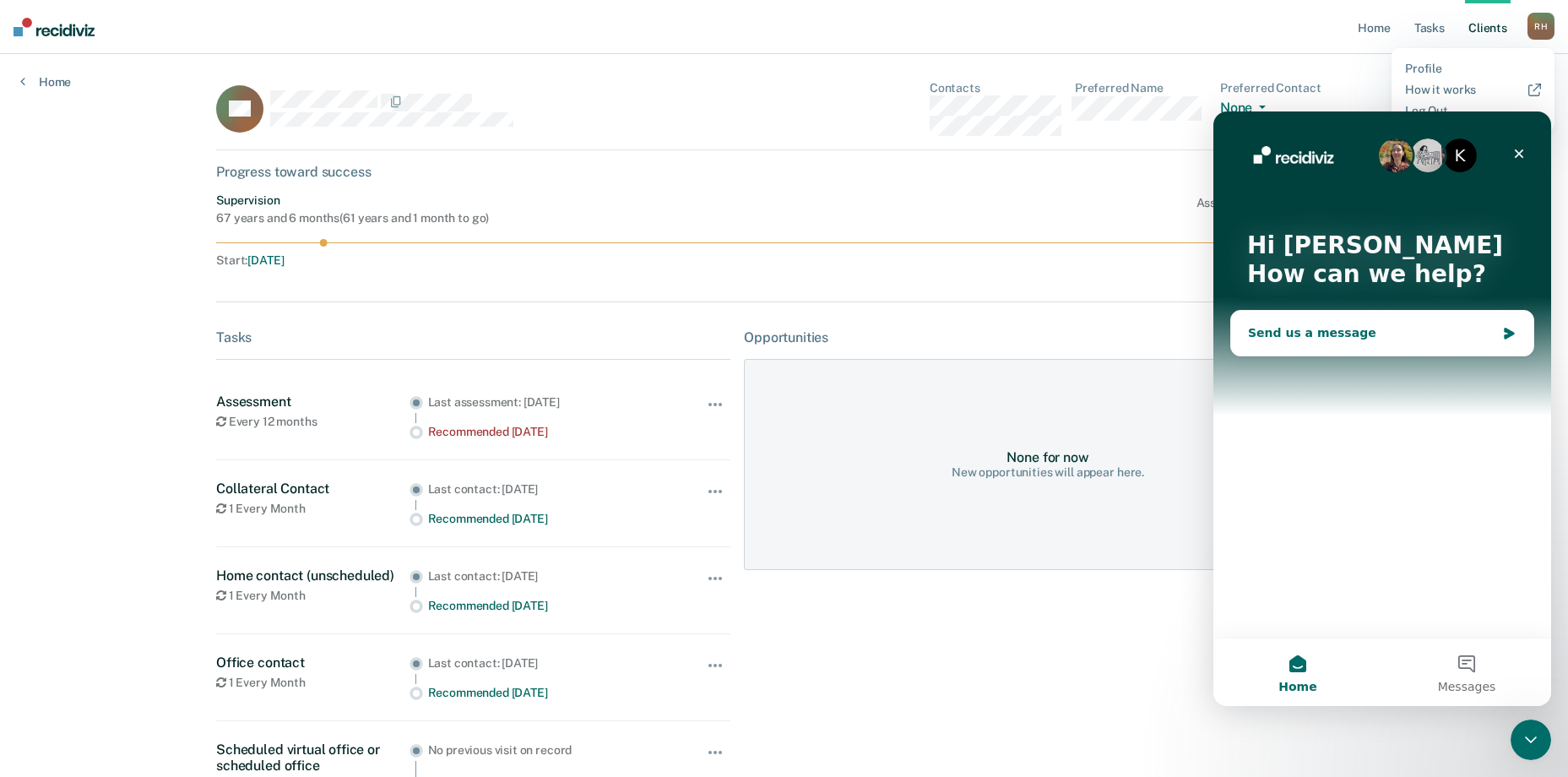
click at [1330, 336] on div "Send us a message" at bounding box center [1372, 333] width 247 height 18
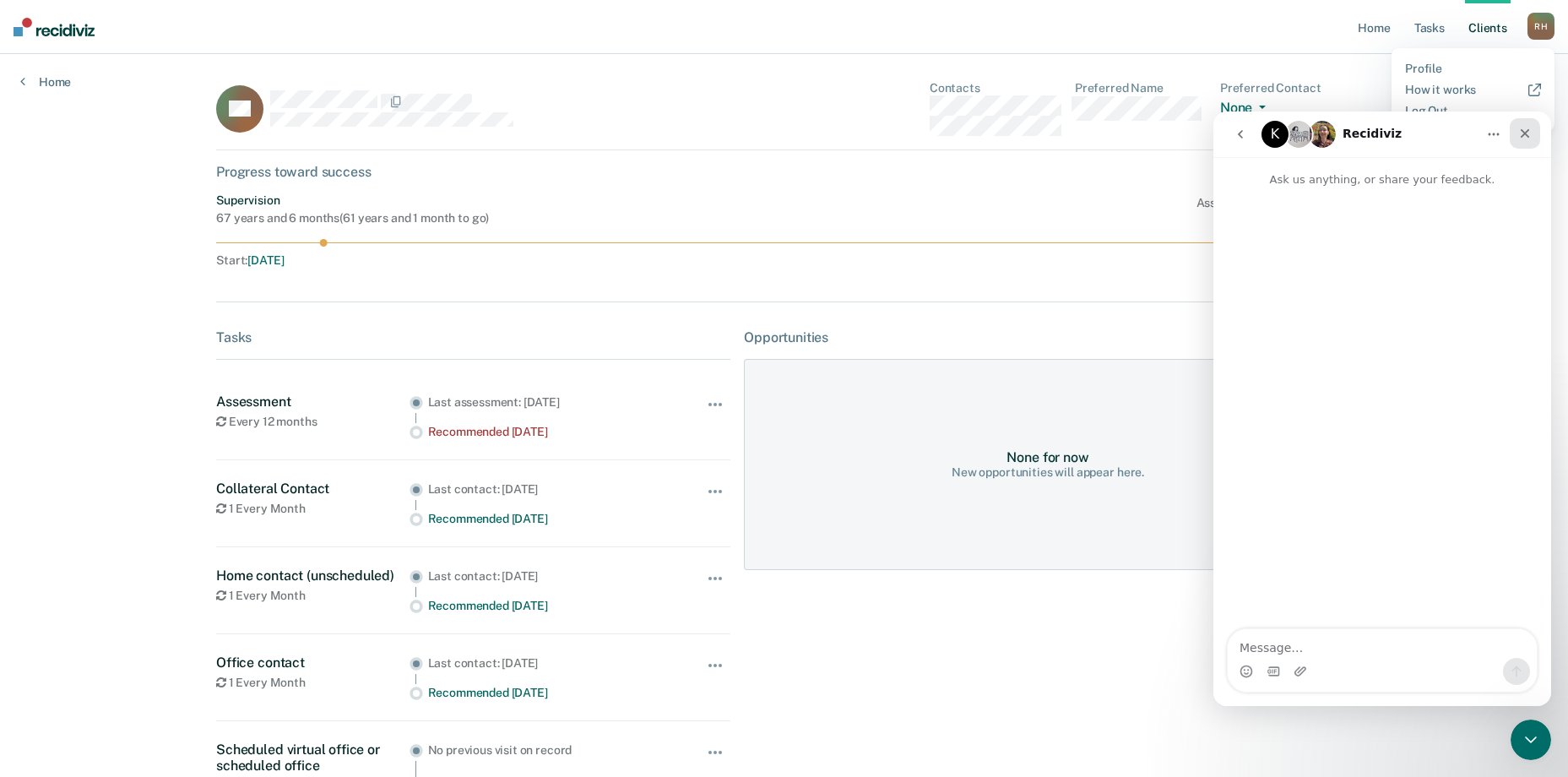
click at [1515, 131] on div "Close" at bounding box center [1524, 133] width 30 height 30
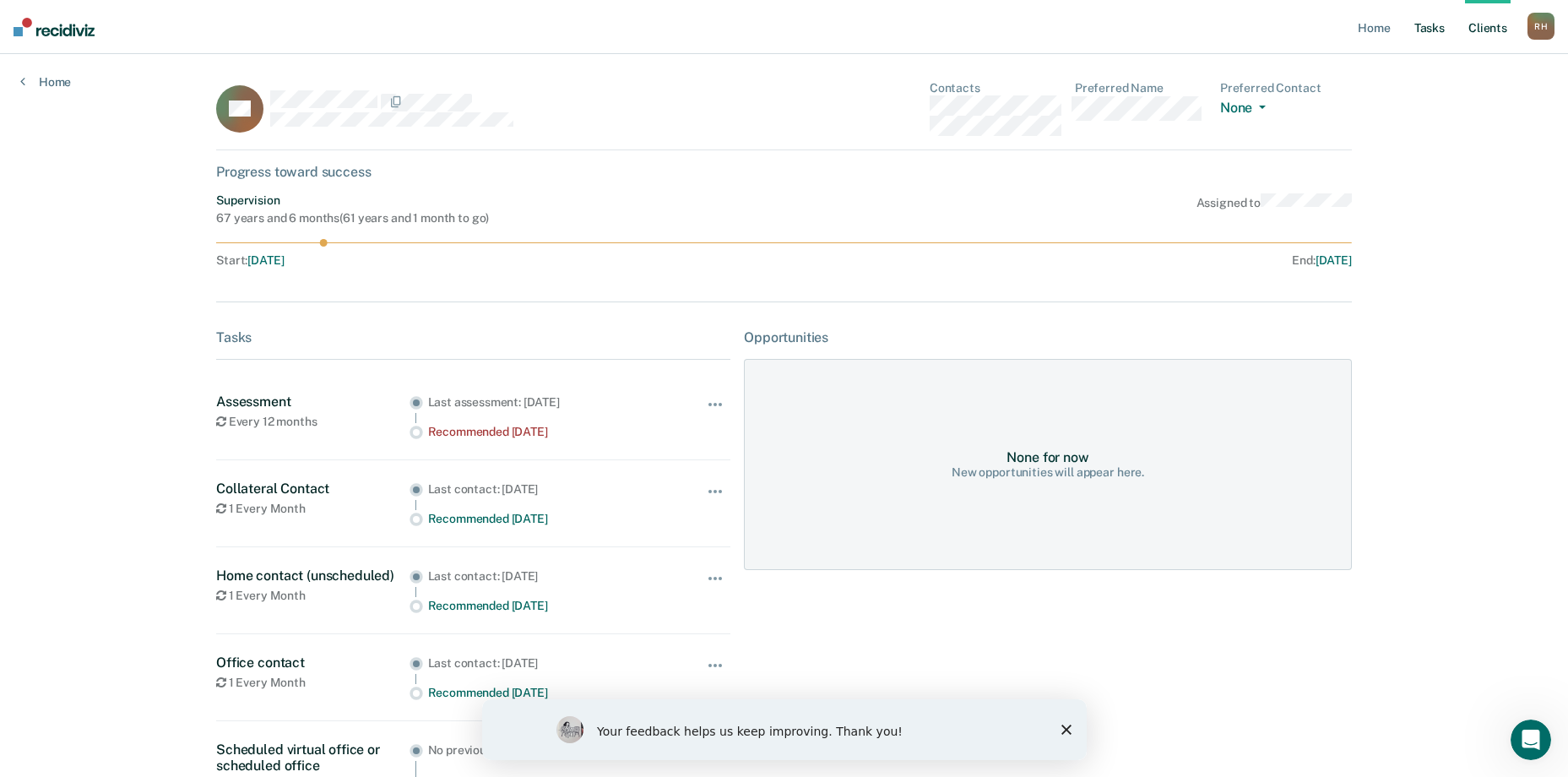
click at [1422, 33] on link "Tasks" at bounding box center [1429, 27] width 37 height 54
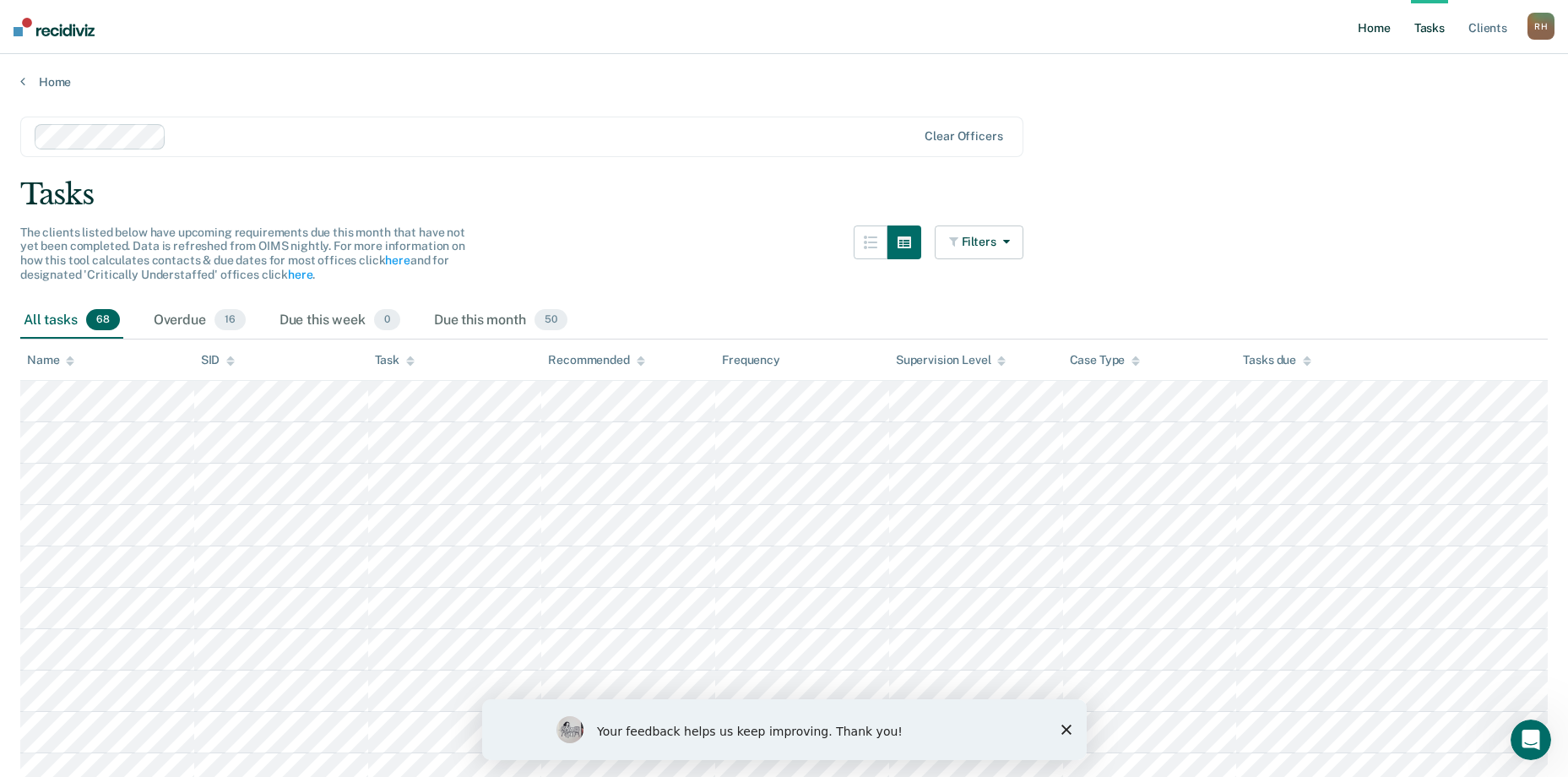
click at [1371, 24] on link "Home" at bounding box center [1373, 27] width 39 height 54
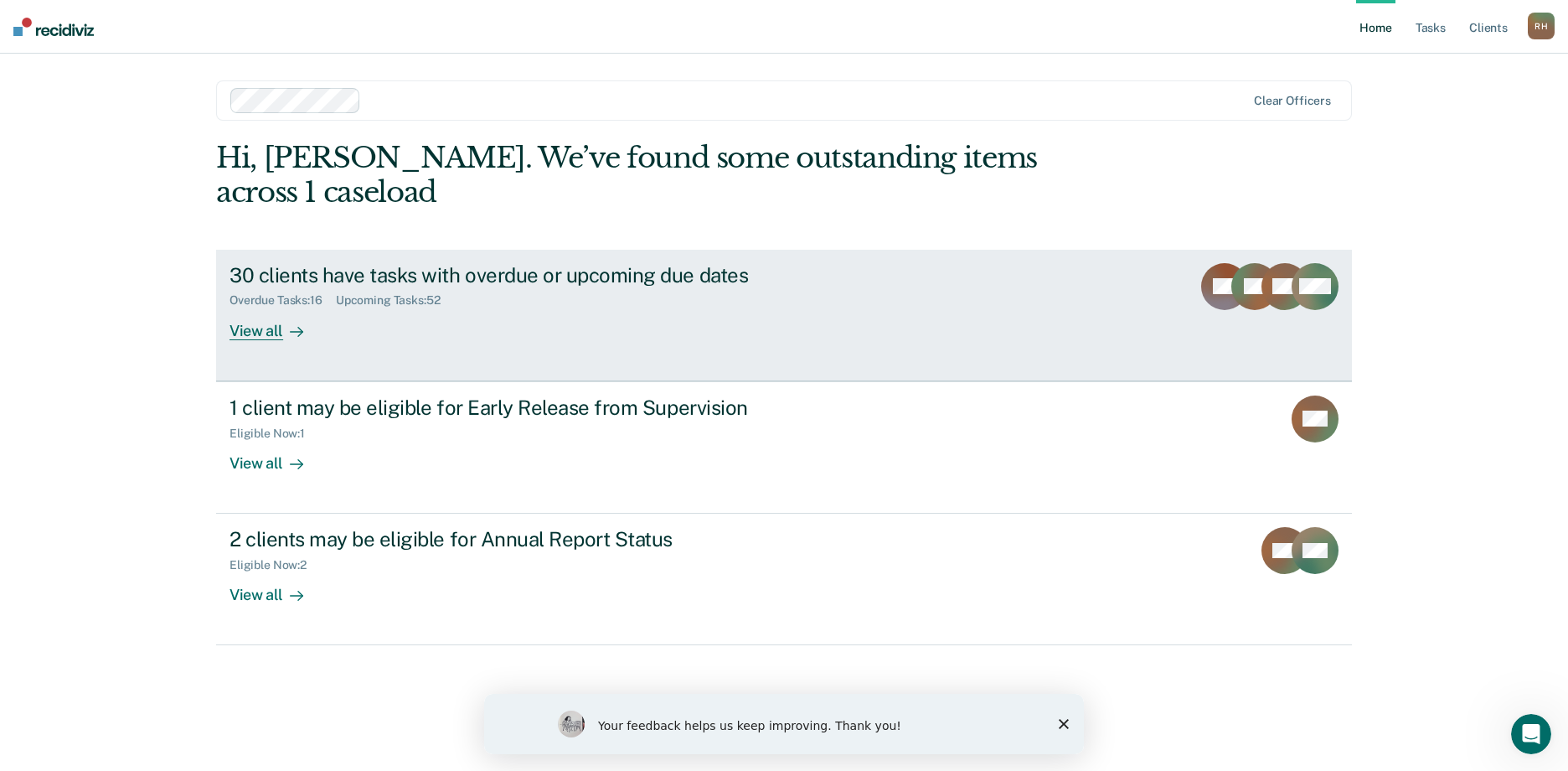
click at [274, 307] on div "View all" at bounding box center [277, 323] width 94 height 32
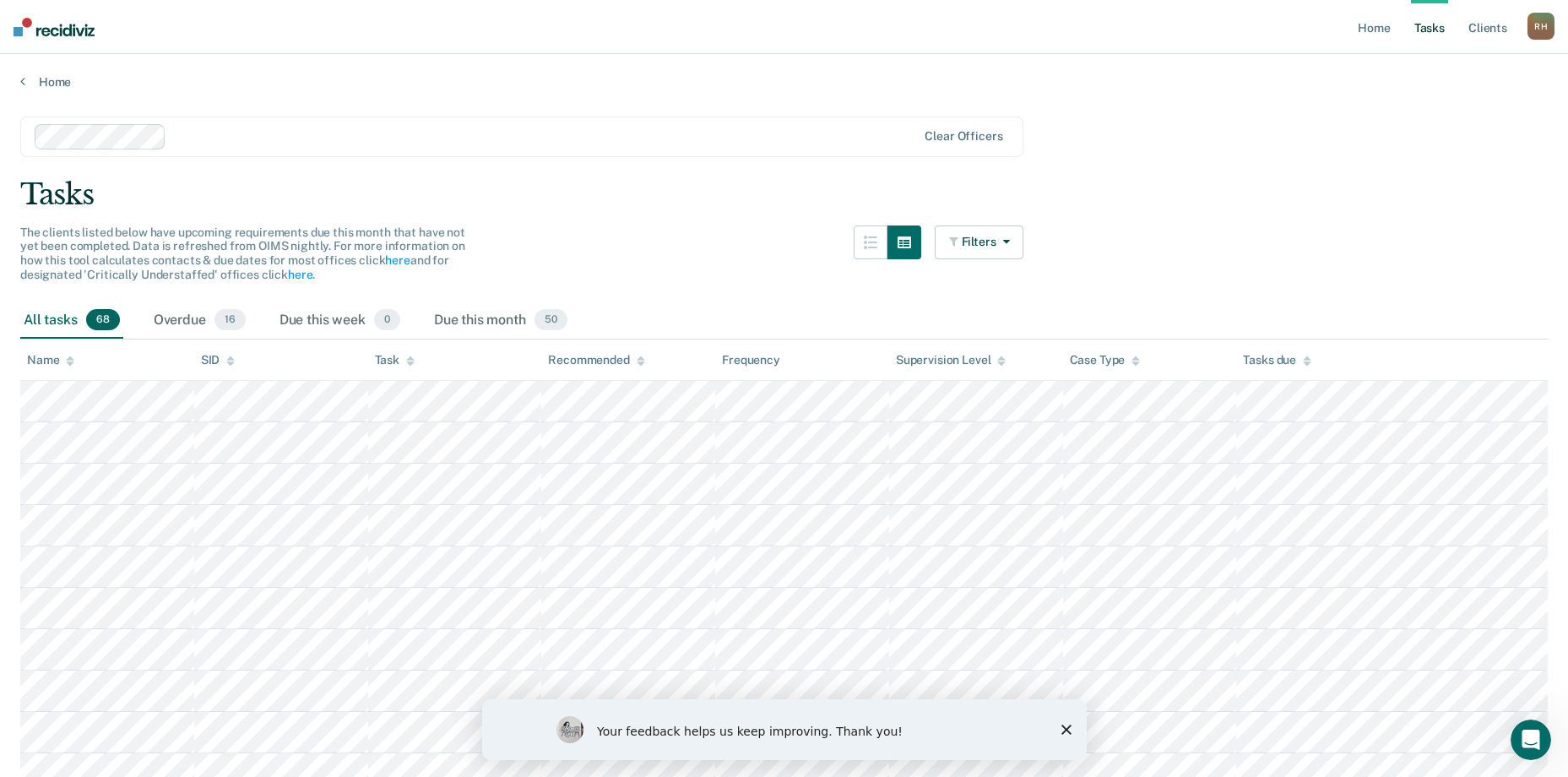
click at [1070, 732] on icon "Close survey" at bounding box center [1065, 730] width 10 height 10
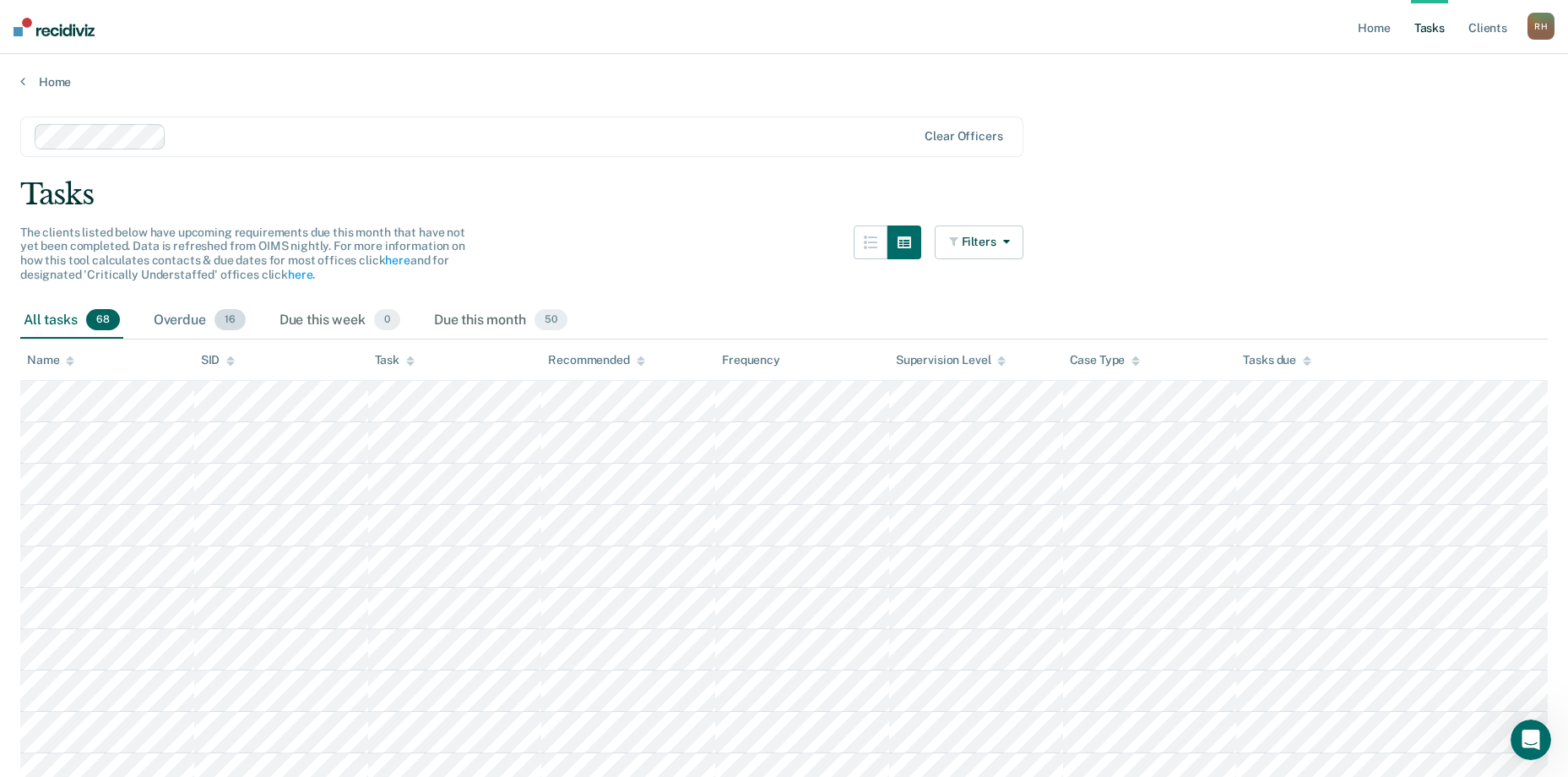
click at [201, 323] on div "Overdue 16" at bounding box center [199, 320] width 99 height 37
click at [29, 78] on link "Home" at bounding box center [784, 82] width 1528 height 15
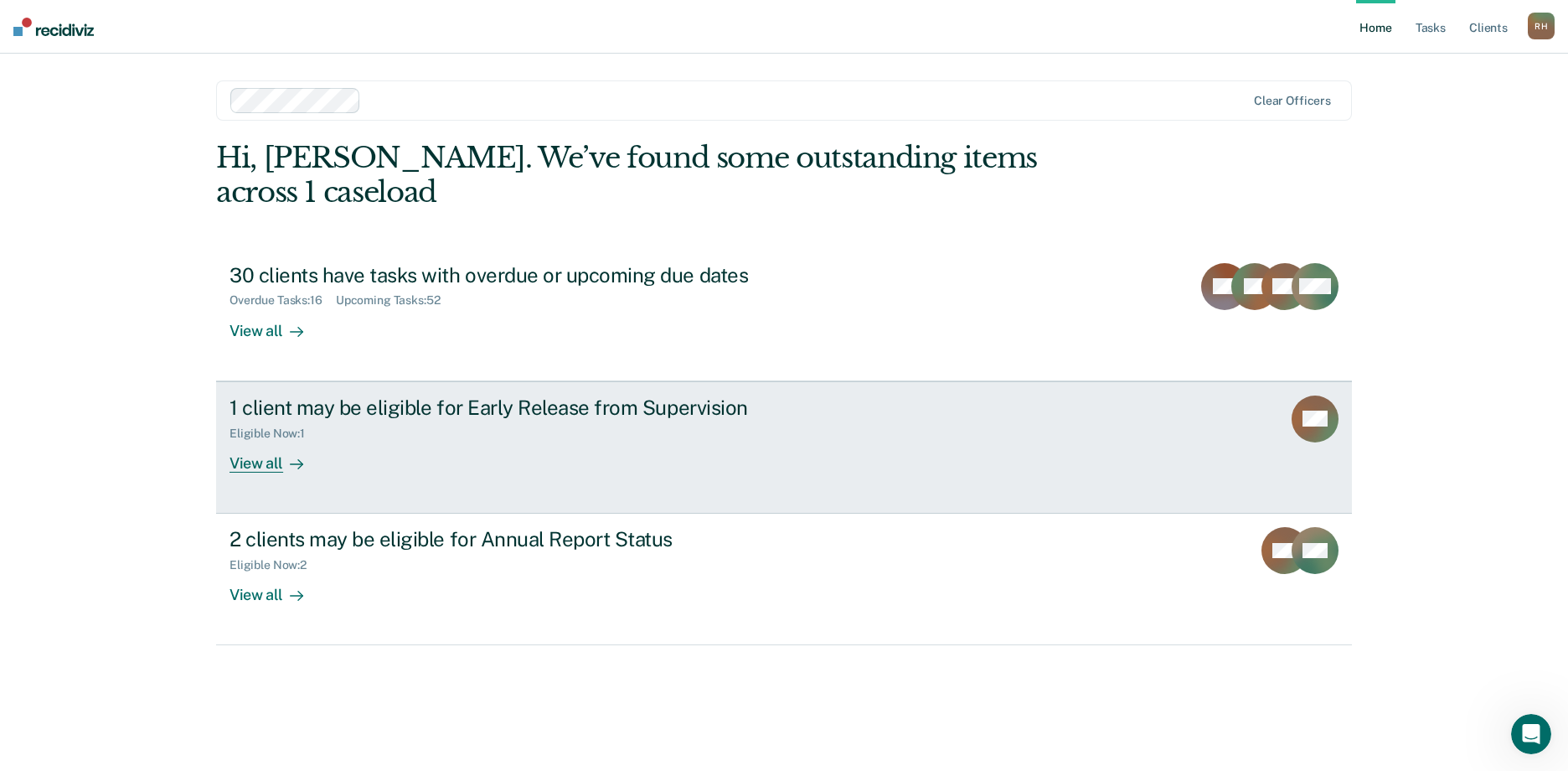
click at [259, 440] on div "View all" at bounding box center [277, 456] width 94 height 32
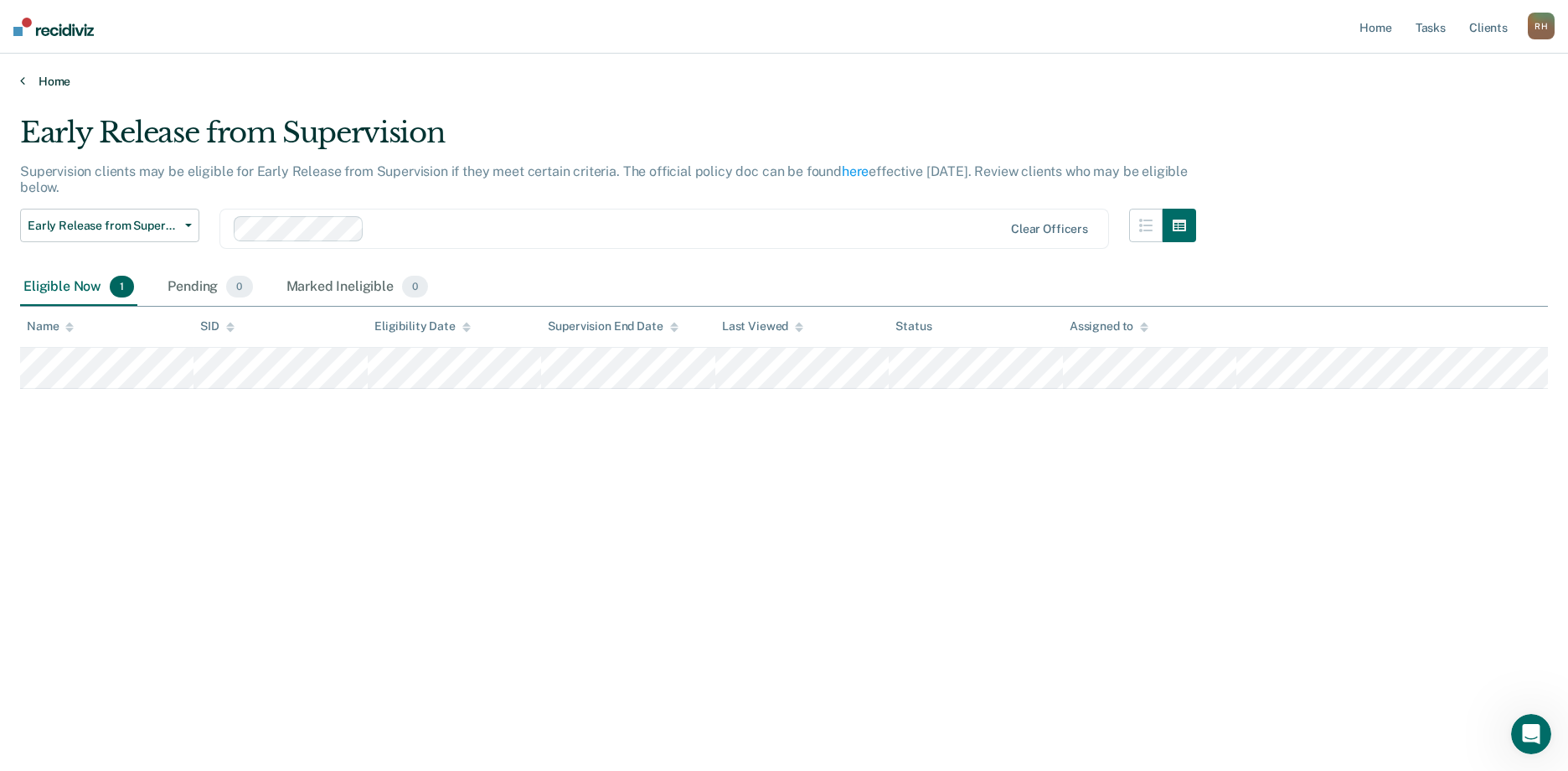
click at [26, 84] on link "Home" at bounding box center [784, 82] width 1527 height 15
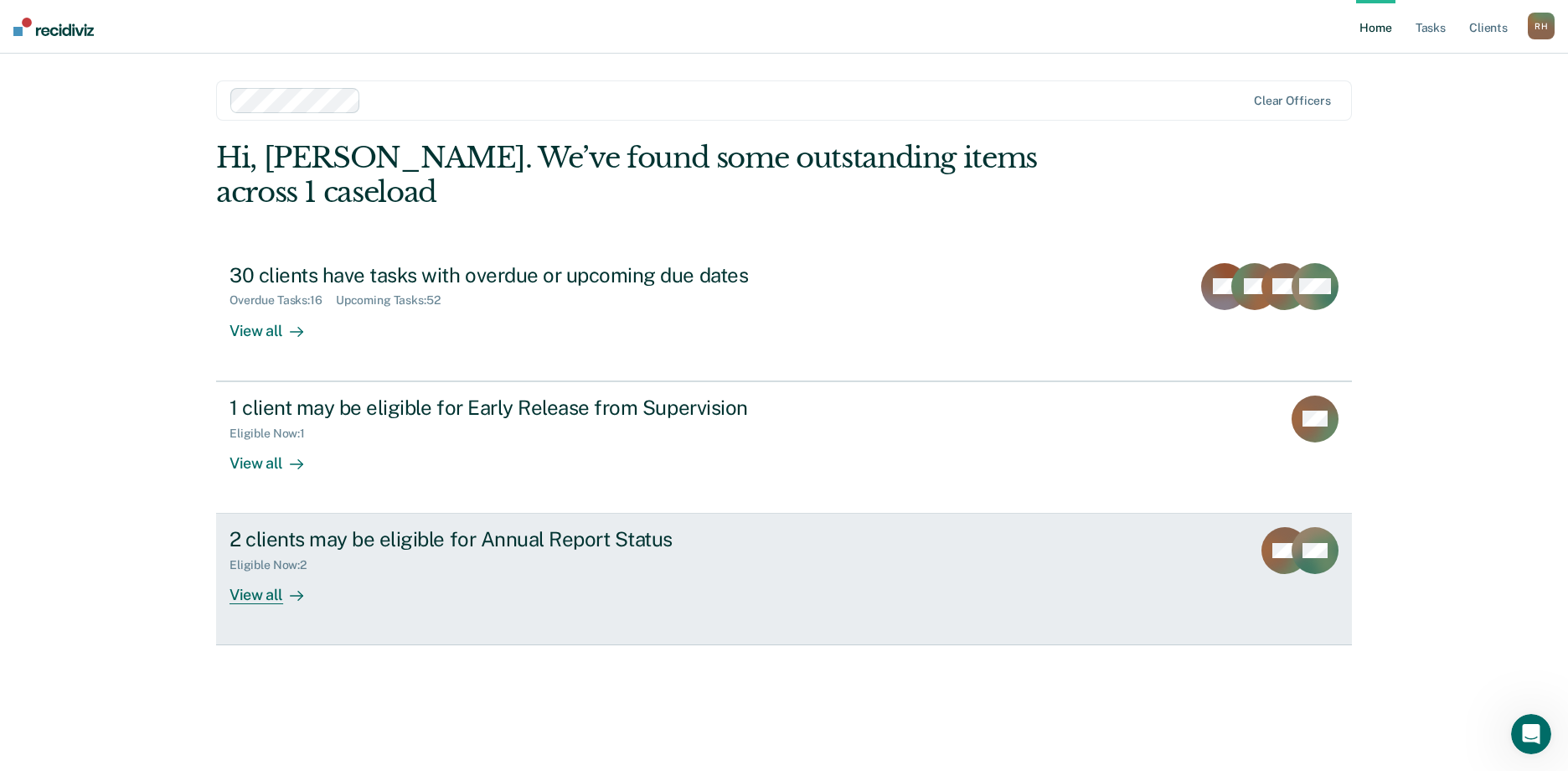
click at [259, 572] on div "View all" at bounding box center [277, 588] width 94 height 32
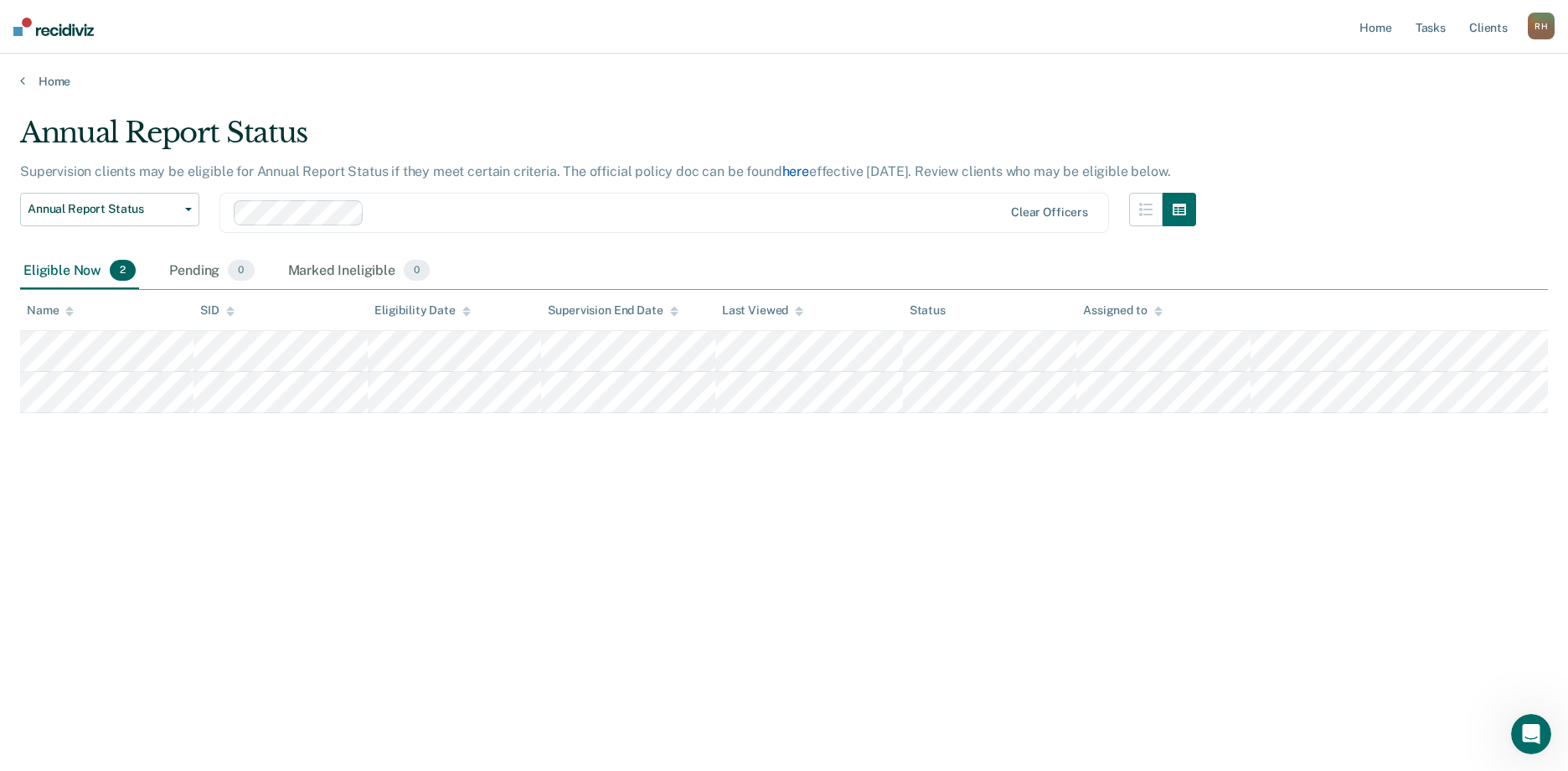
click at [797, 174] on link "here" at bounding box center [795, 171] width 26 height 16
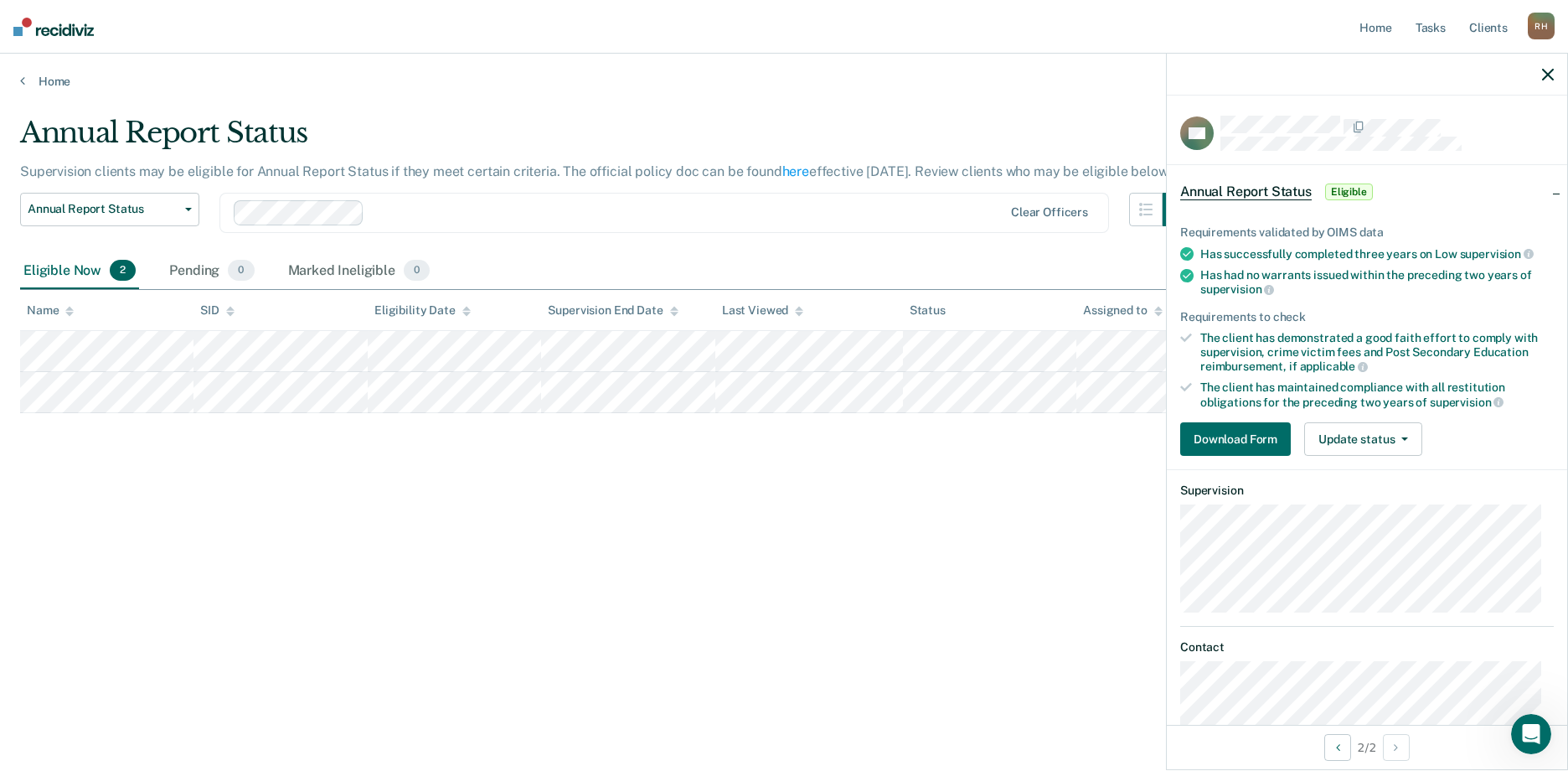
scroll to position [37, 0]
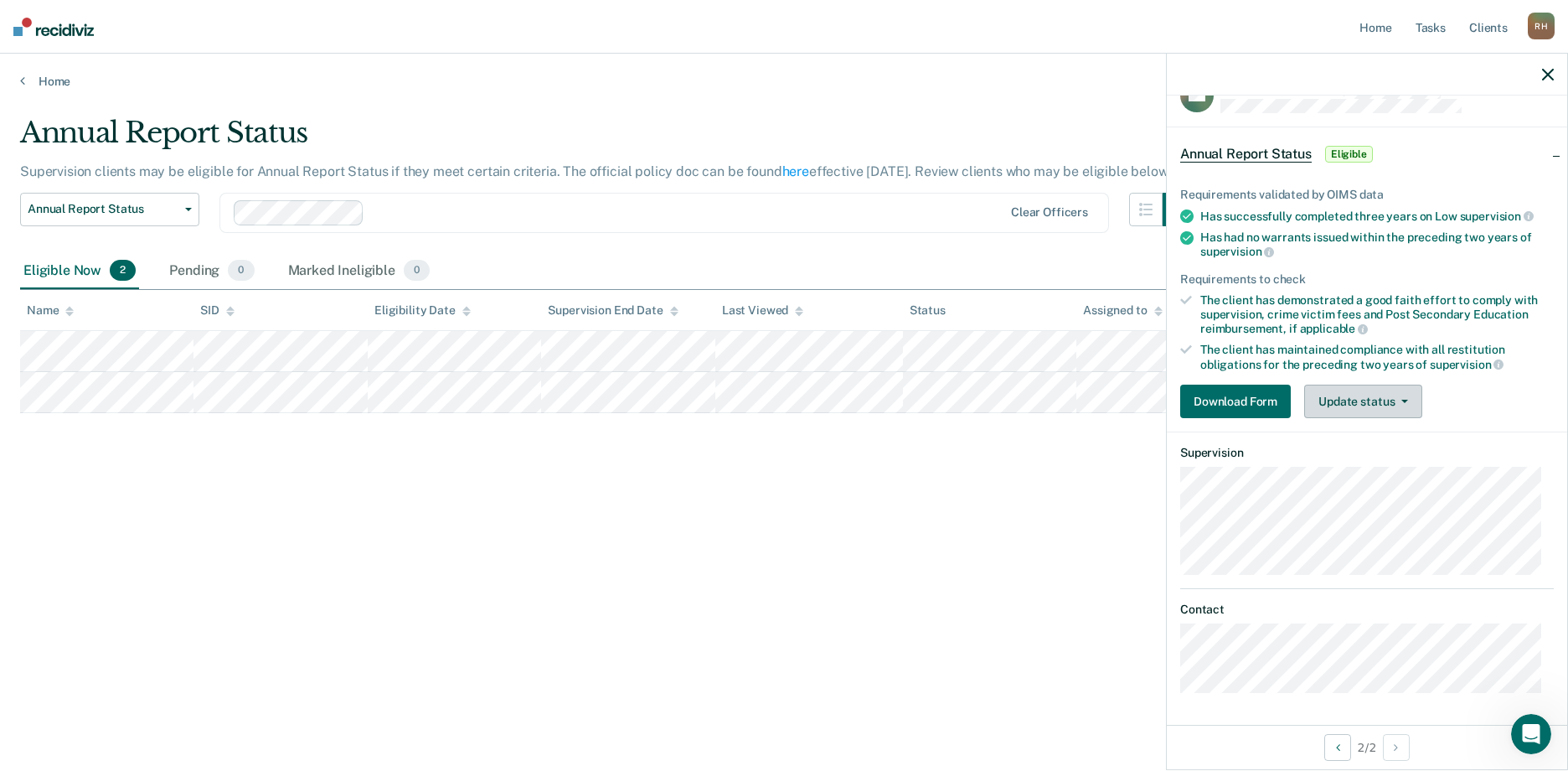
click at [1405, 394] on button "Update status" at bounding box center [1363, 401] width 118 height 33
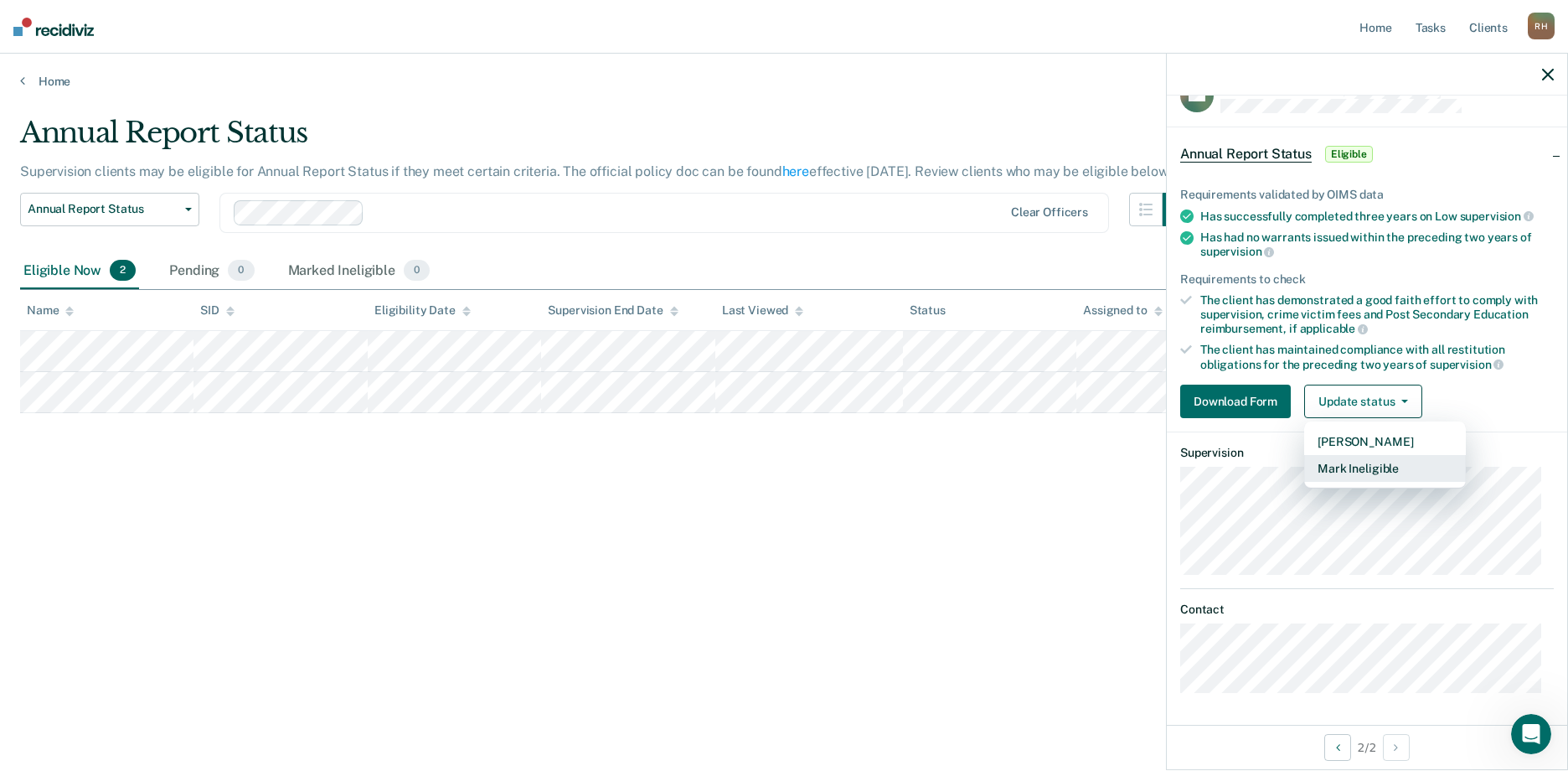
click at [1371, 469] on button "Mark Ineligible" at bounding box center [1385, 467] width 162 height 26
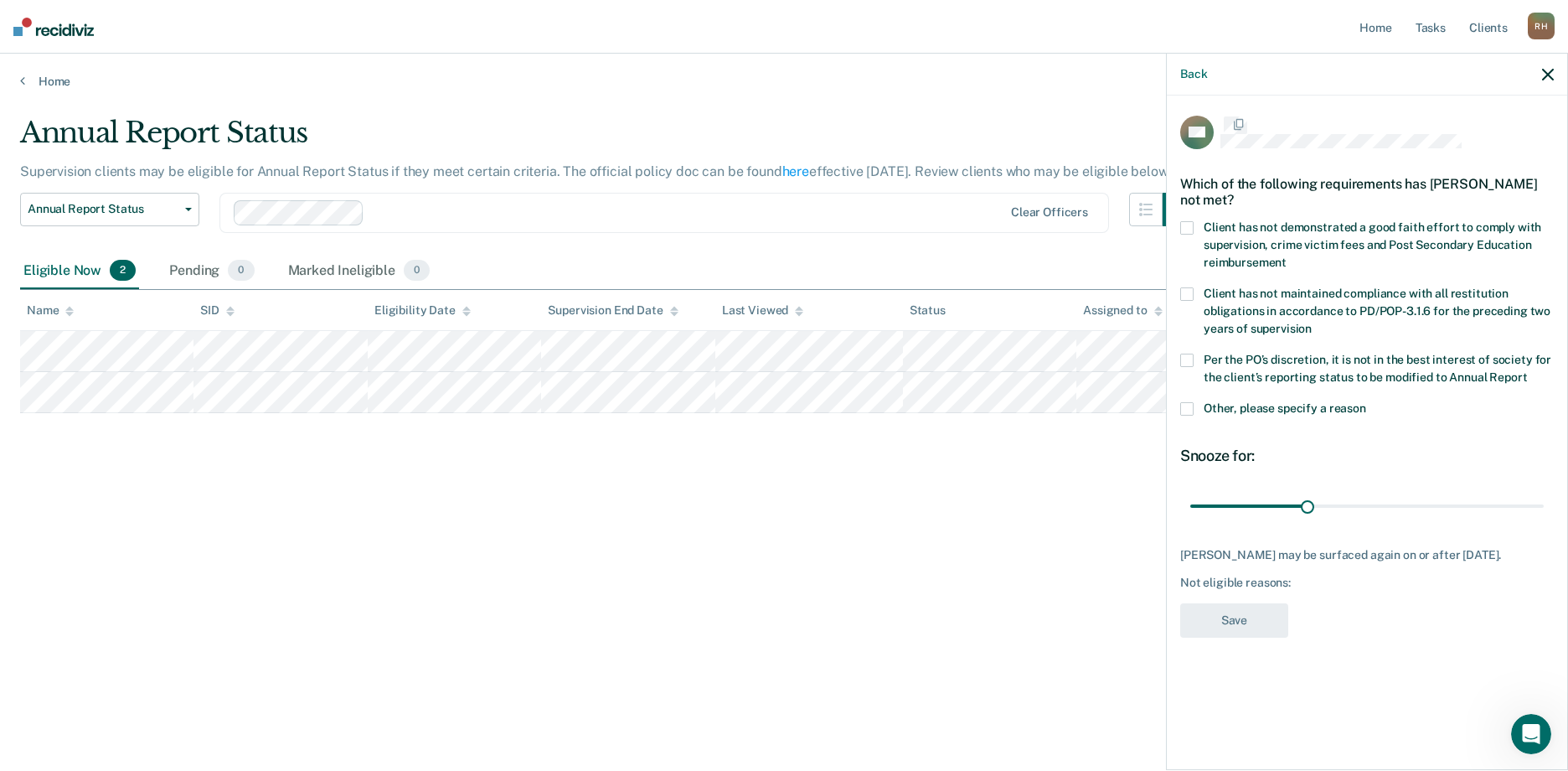
scroll to position [0, 0]
click at [1189, 356] on span at bounding box center [1187, 363] width 14 height 14
click at [1253, 629] on button "Save" at bounding box center [1234, 623] width 108 height 34
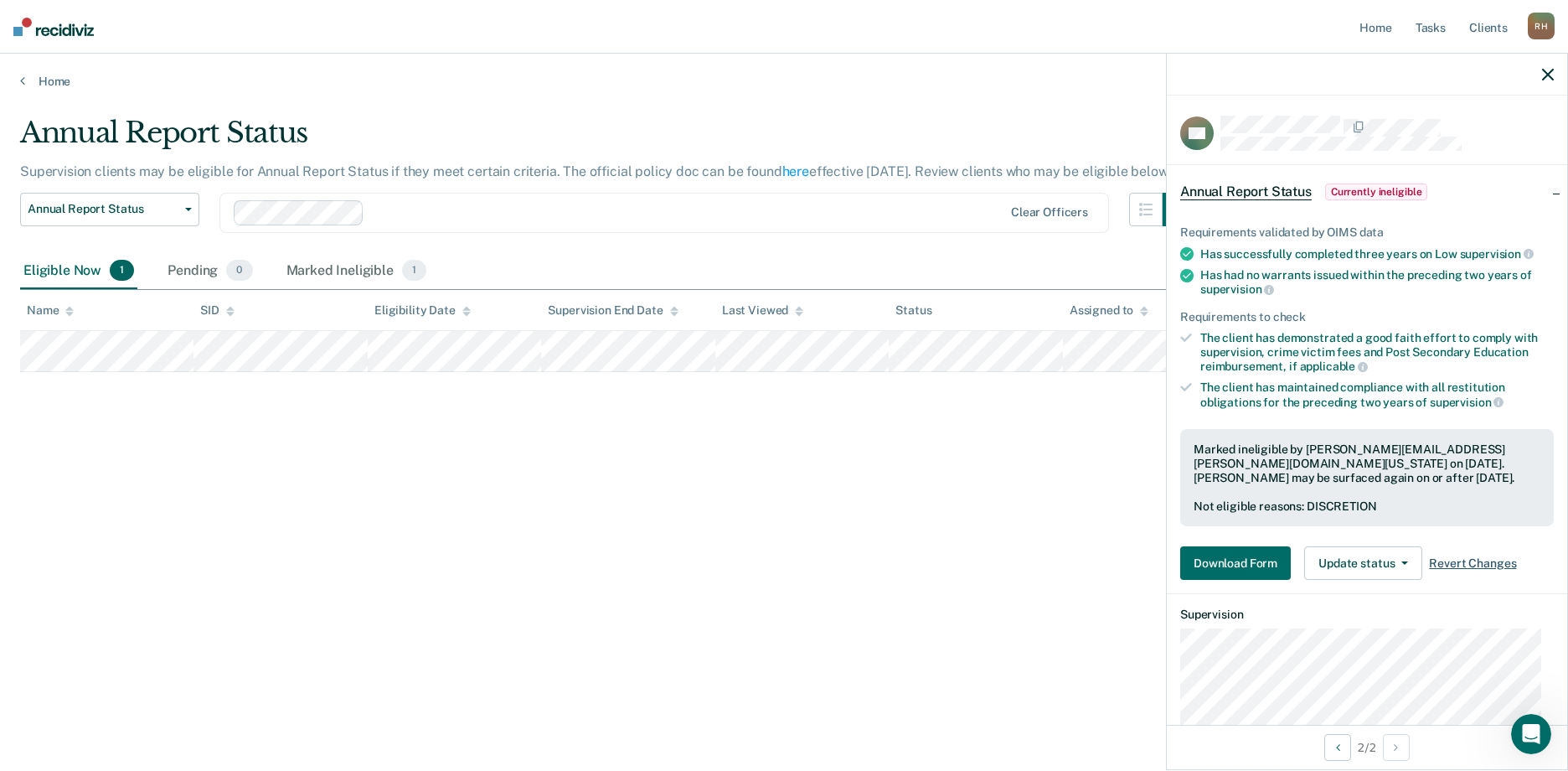
click at [1465, 561] on span "Revert Changes" at bounding box center [1472, 563] width 87 height 14
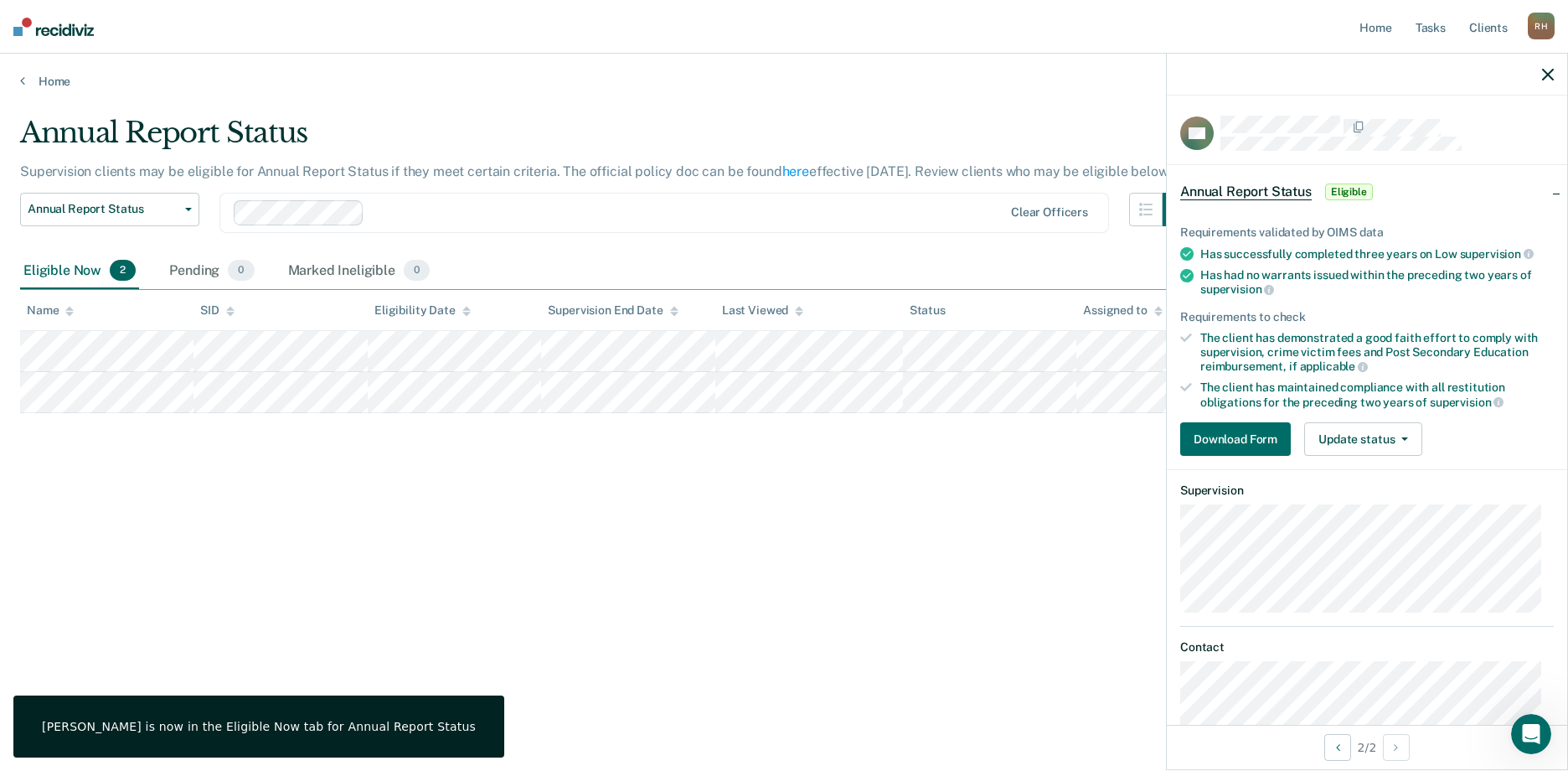
click at [706, 580] on div "Annual Report Status Supervision clients may be eligible for Annual Report Stat…" at bounding box center [784, 380] width 1527 height 529
click at [1541, 79] on div at bounding box center [1366, 74] width 401 height 42
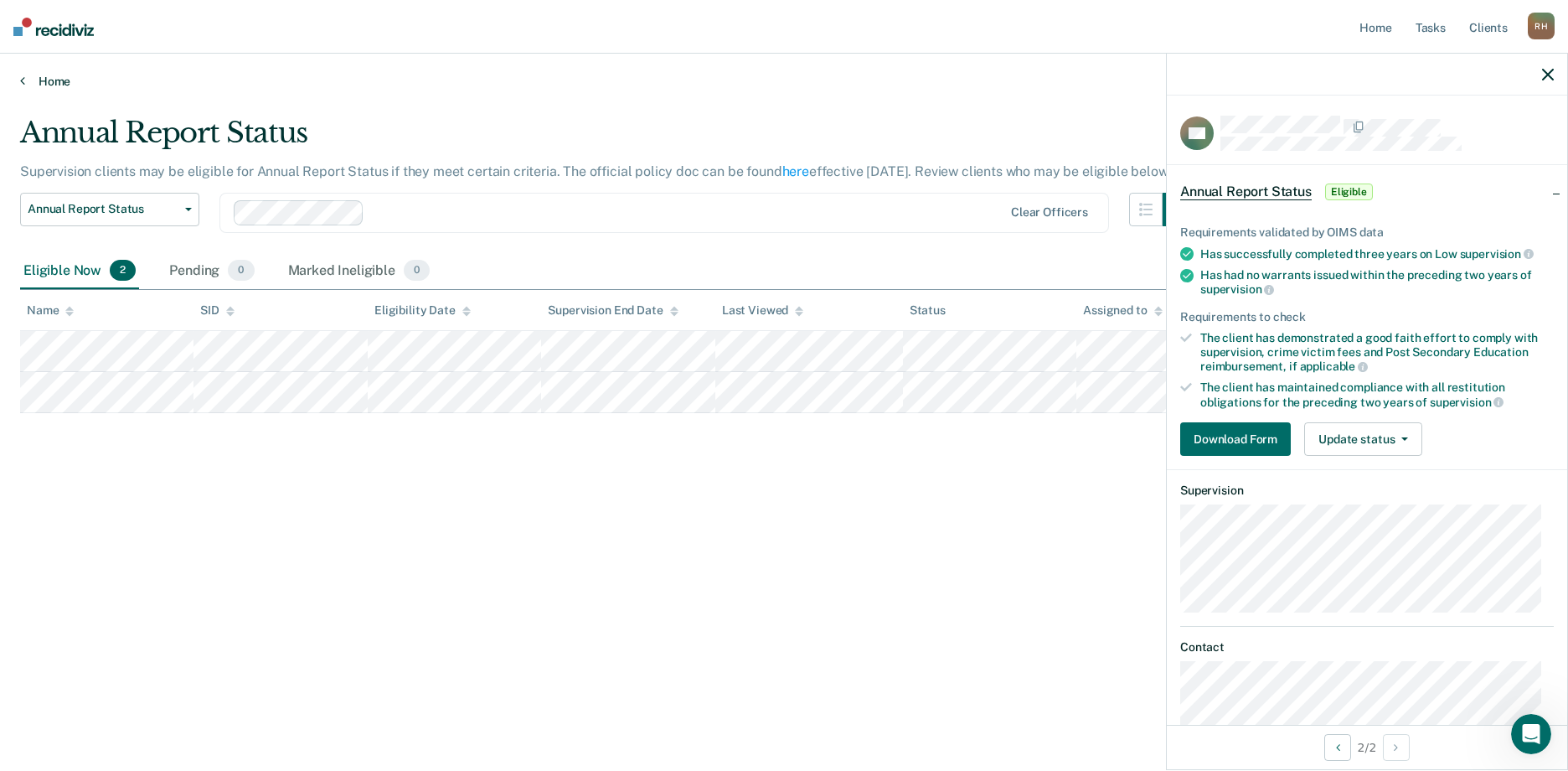
click at [52, 76] on link "Home" at bounding box center [784, 82] width 1527 height 15
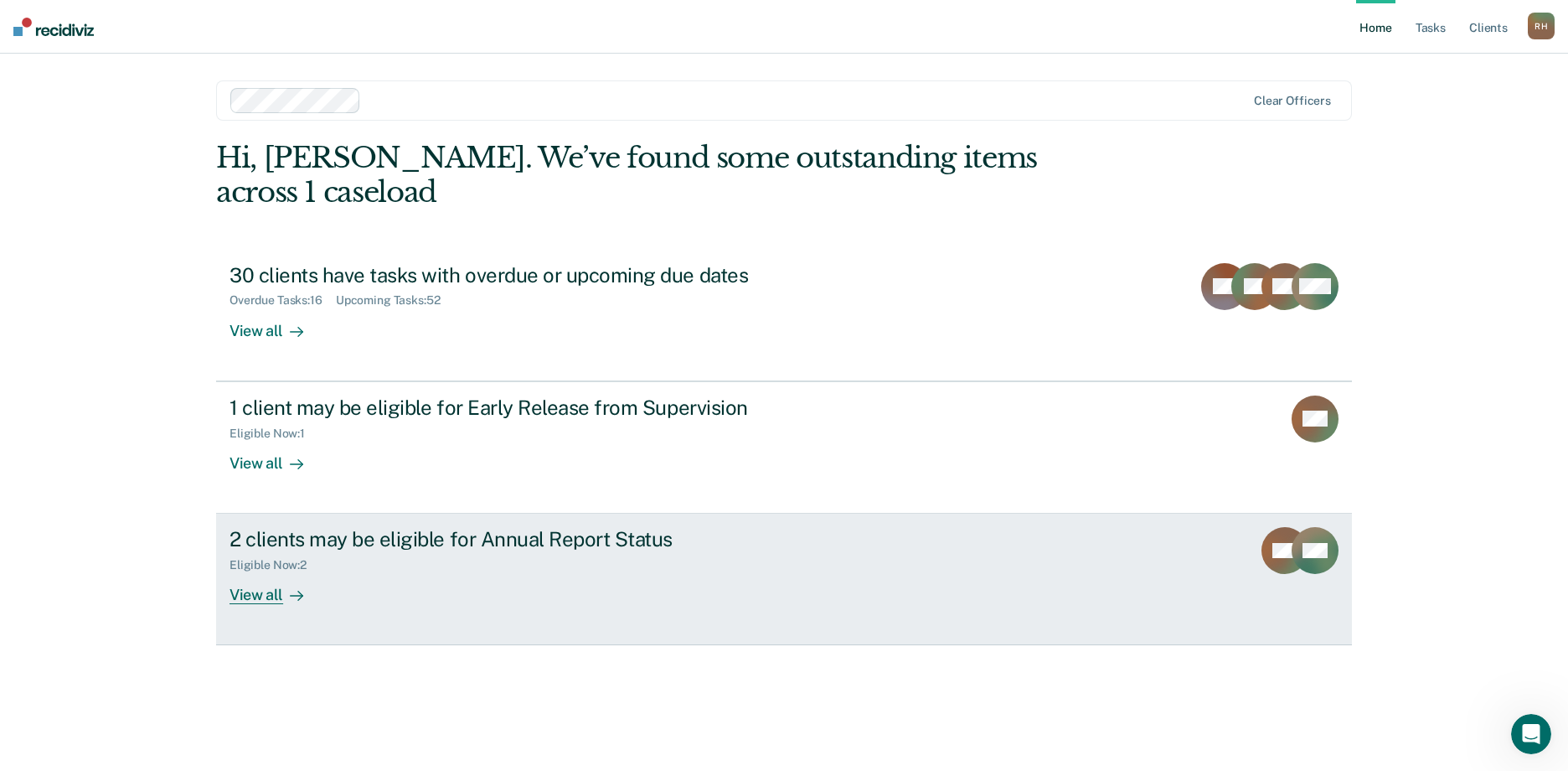
click at [249, 572] on div "View all" at bounding box center [277, 588] width 94 height 32
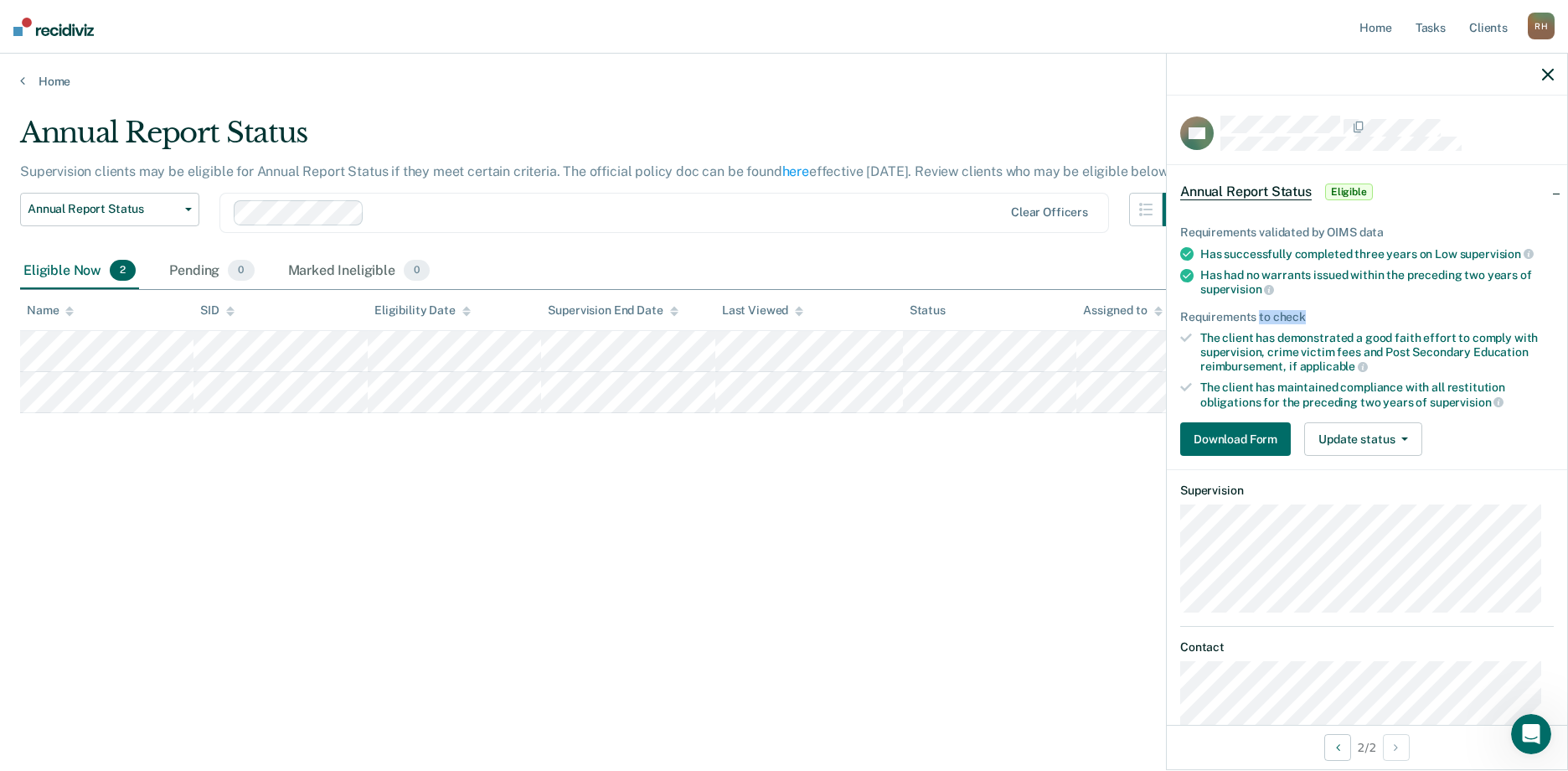
drag, startPoint x: 1326, startPoint y: 297, endPoint x: 1253, endPoint y: 290, distance: 73.3
click at [1253, 290] on ul "Requirements validated by OIMS data Has successfully completed three years on L…" at bounding box center [1366, 317] width 373 height 184
drag, startPoint x: 1253, startPoint y: 290, endPoint x: 1276, endPoint y: 288, distance: 23.1
click at [1276, 288] on div "Has had no warrants issued within the preceding two years of supervision" at bounding box center [1377, 282] width 353 height 28
click at [799, 613] on div "Annual Report Status Supervision clients may be eligible for Annual Report Stat…" at bounding box center [784, 380] width 1527 height 529
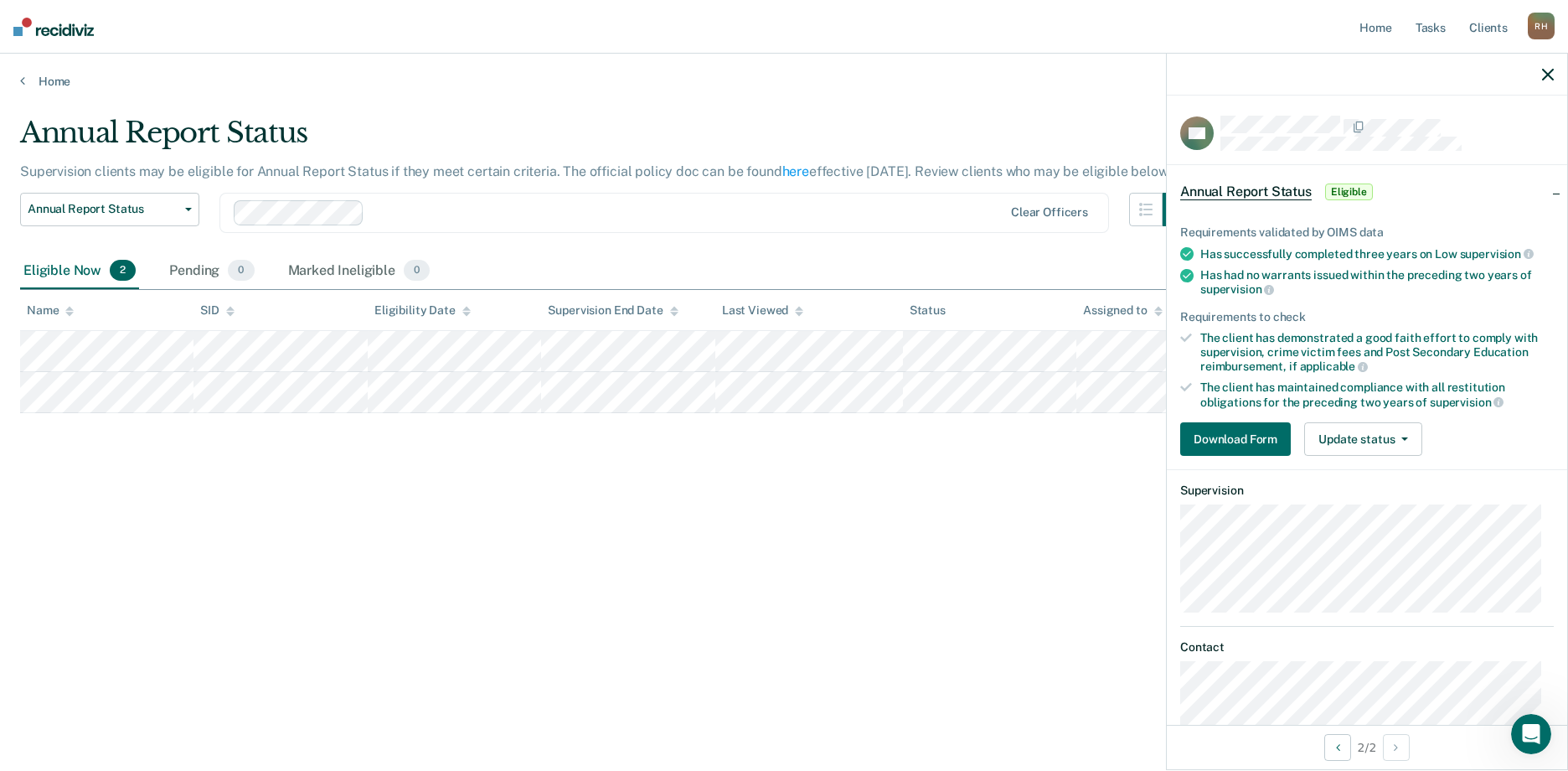
scroll to position [37, 0]
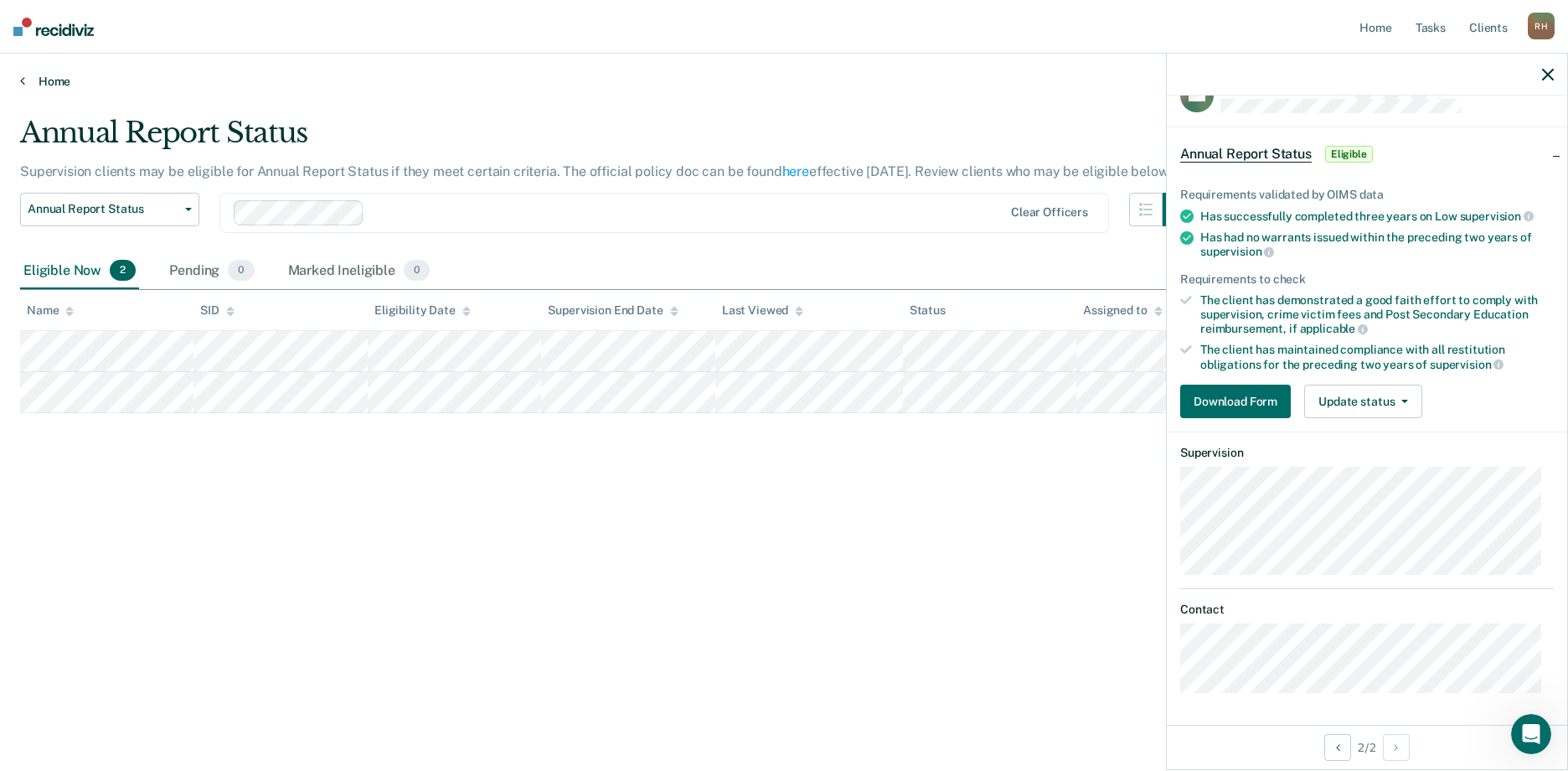
click at [32, 78] on link "Home" at bounding box center [784, 82] width 1527 height 15
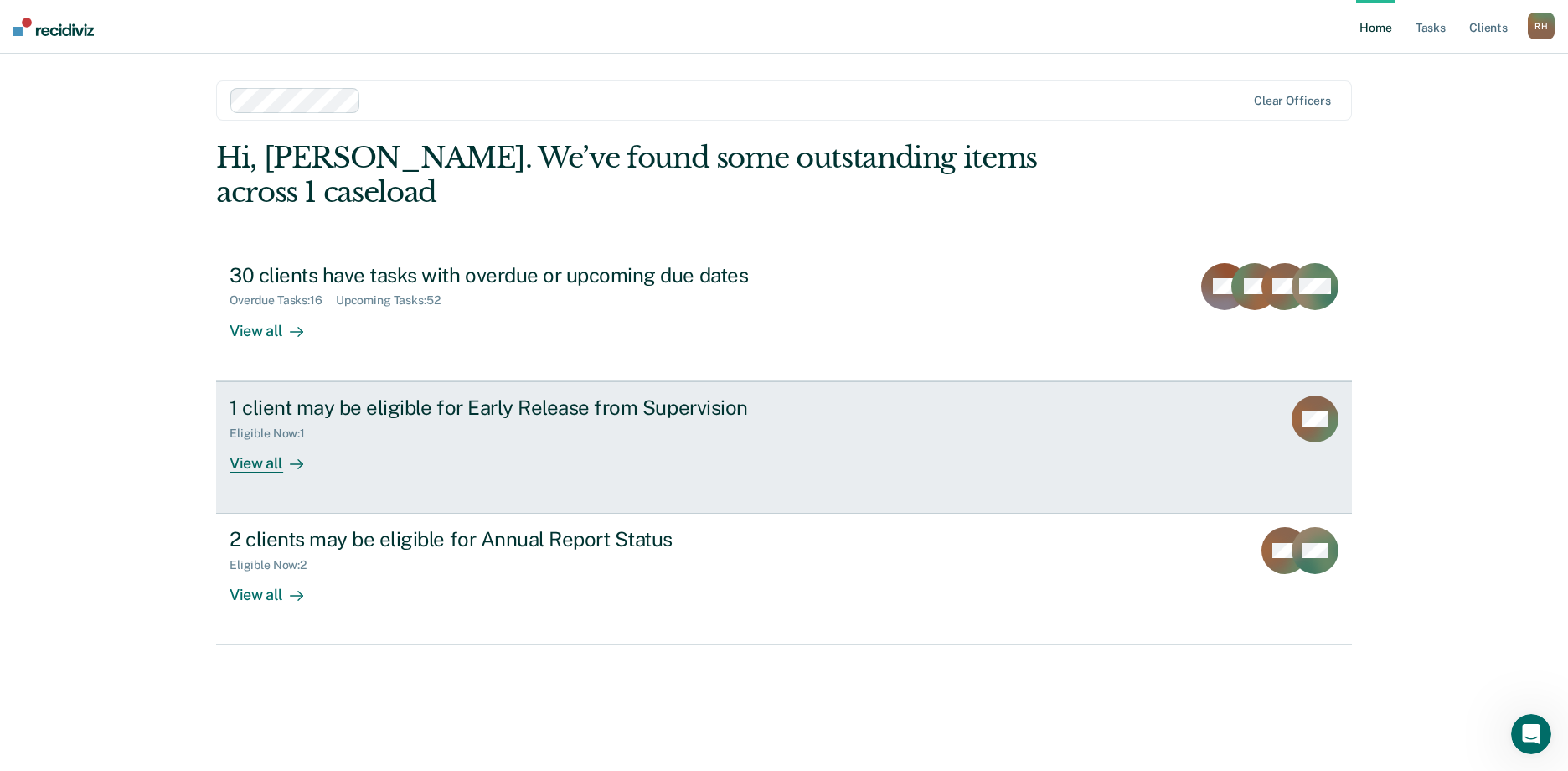
click at [271, 440] on div "View all" at bounding box center [277, 456] width 94 height 32
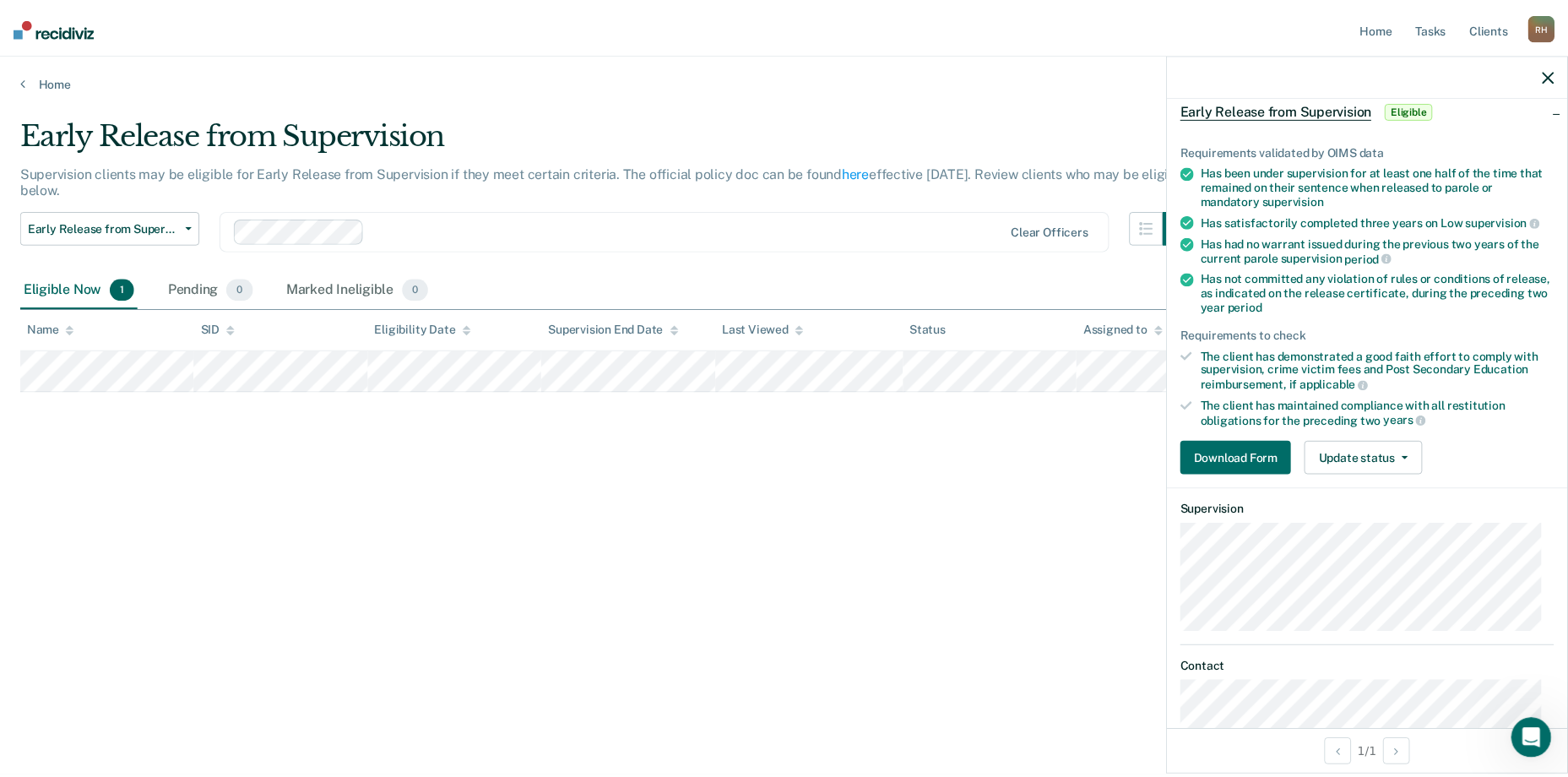
scroll to position [84, 0]
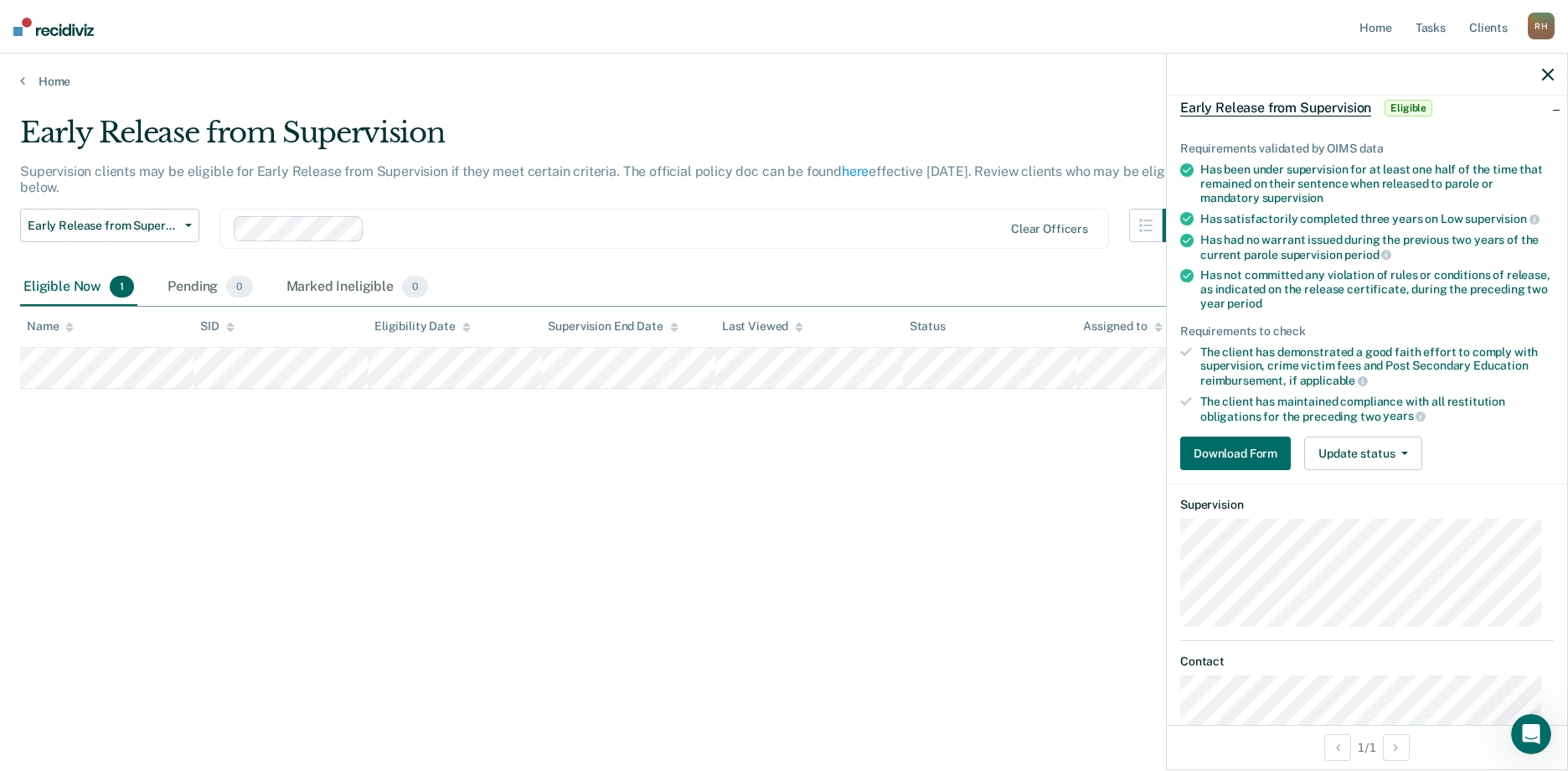
drag, startPoint x: 20, startPoint y: 83, endPoint x: 70, endPoint y: 138, distance: 74.3
click at [20, 83] on div "Home" at bounding box center [784, 71] width 1568 height 35
click at [41, 78] on link "Home" at bounding box center [784, 82] width 1527 height 15
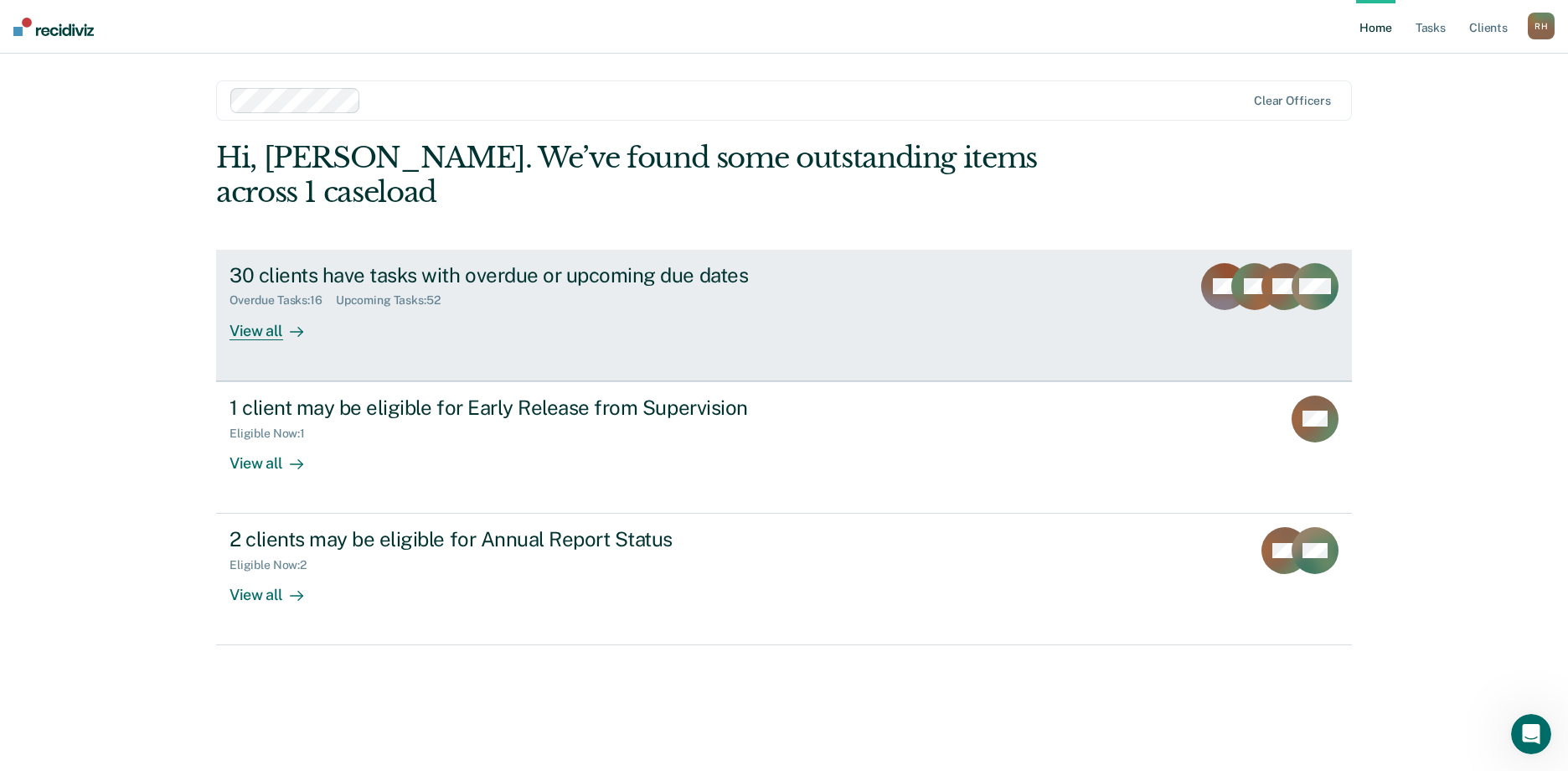
click at [234, 307] on div "View all" at bounding box center [277, 323] width 94 height 32
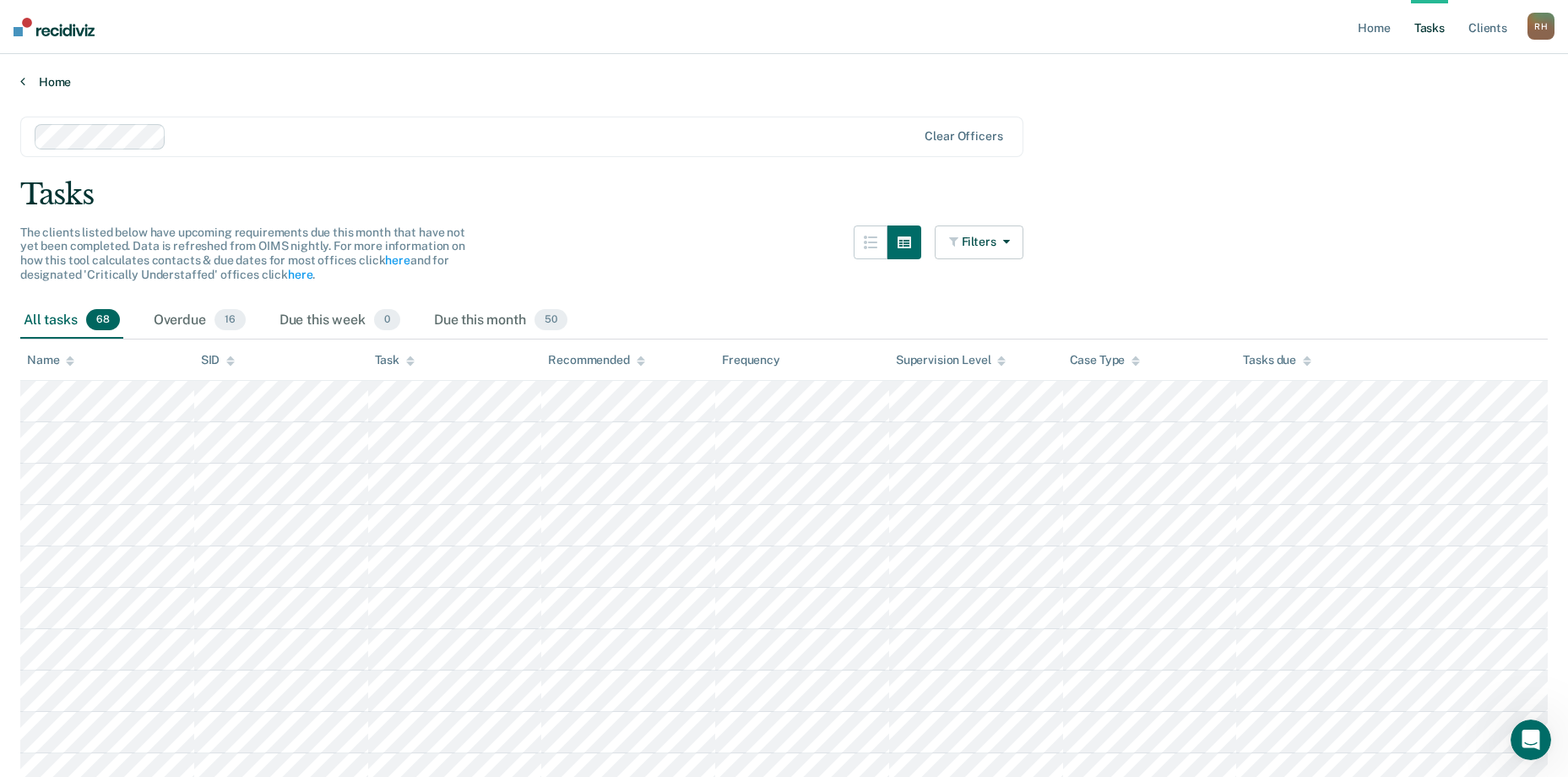
click at [27, 87] on link "Home" at bounding box center [784, 82] width 1528 height 15
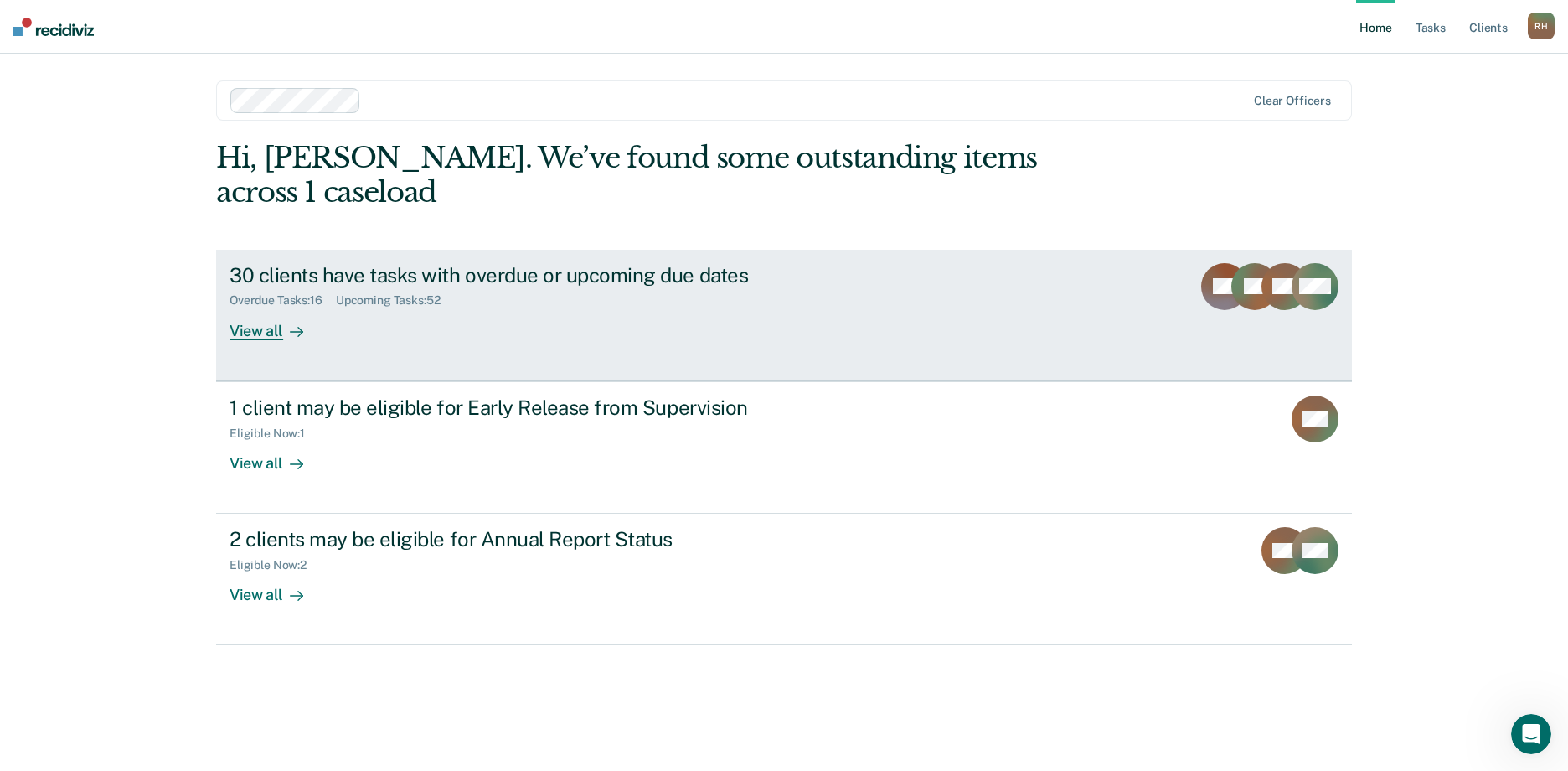
click at [264, 307] on div "View all" at bounding box center [277, 323] width 94 height 32
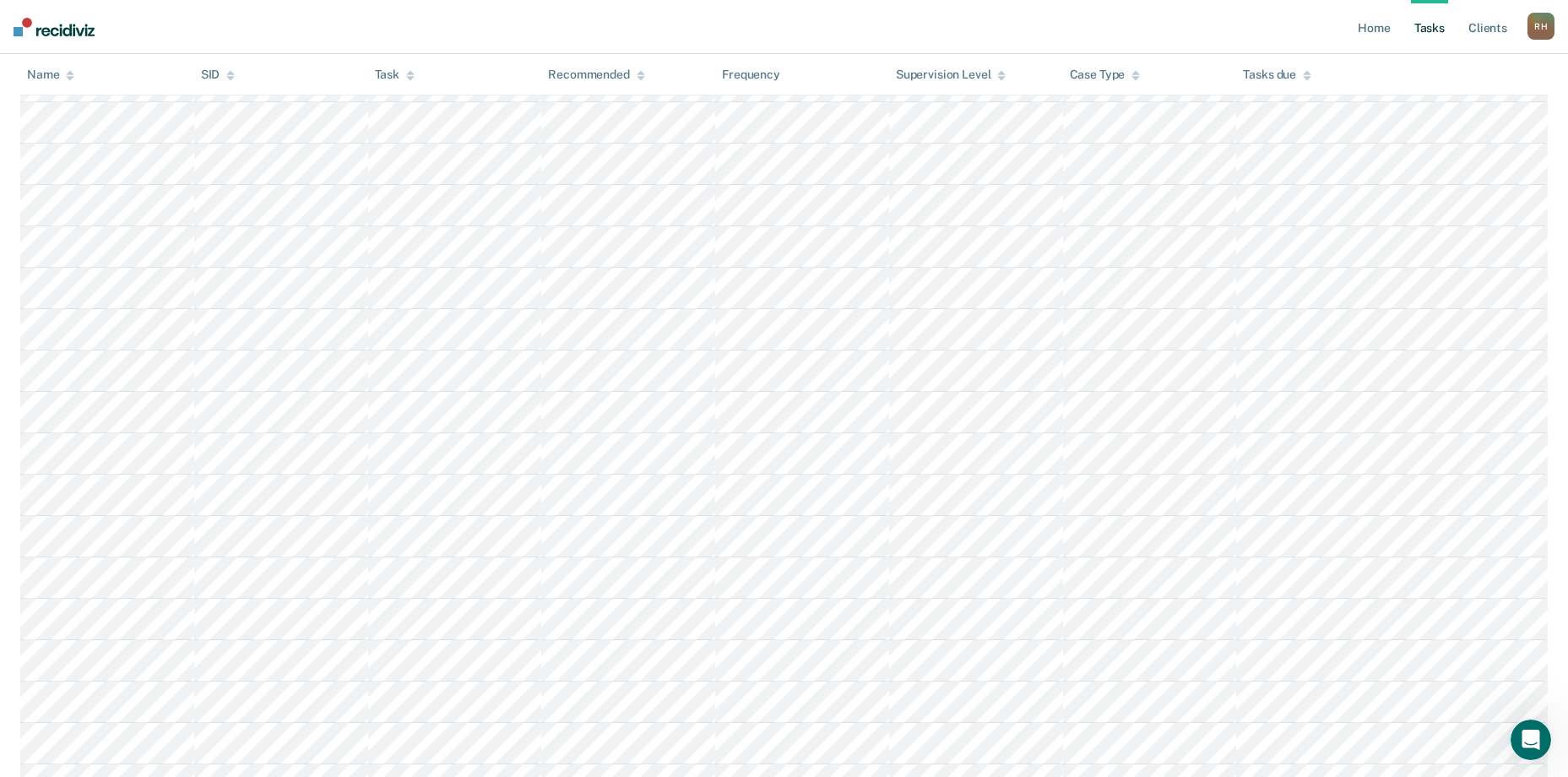
scroll to position [169, 0]
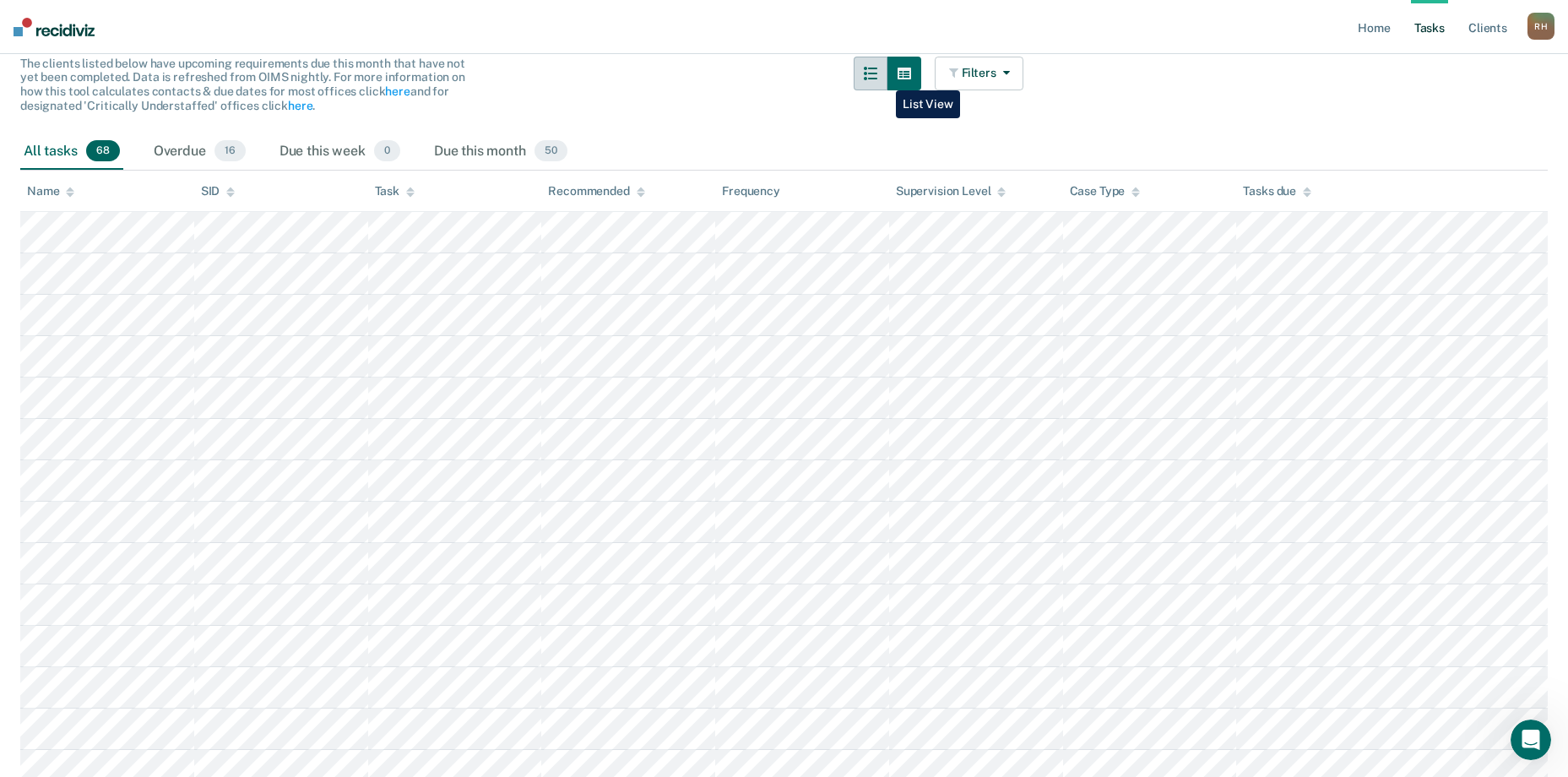
click at [877, 78] on icon "button" at bounding box center [871, 74] width 14 height 14
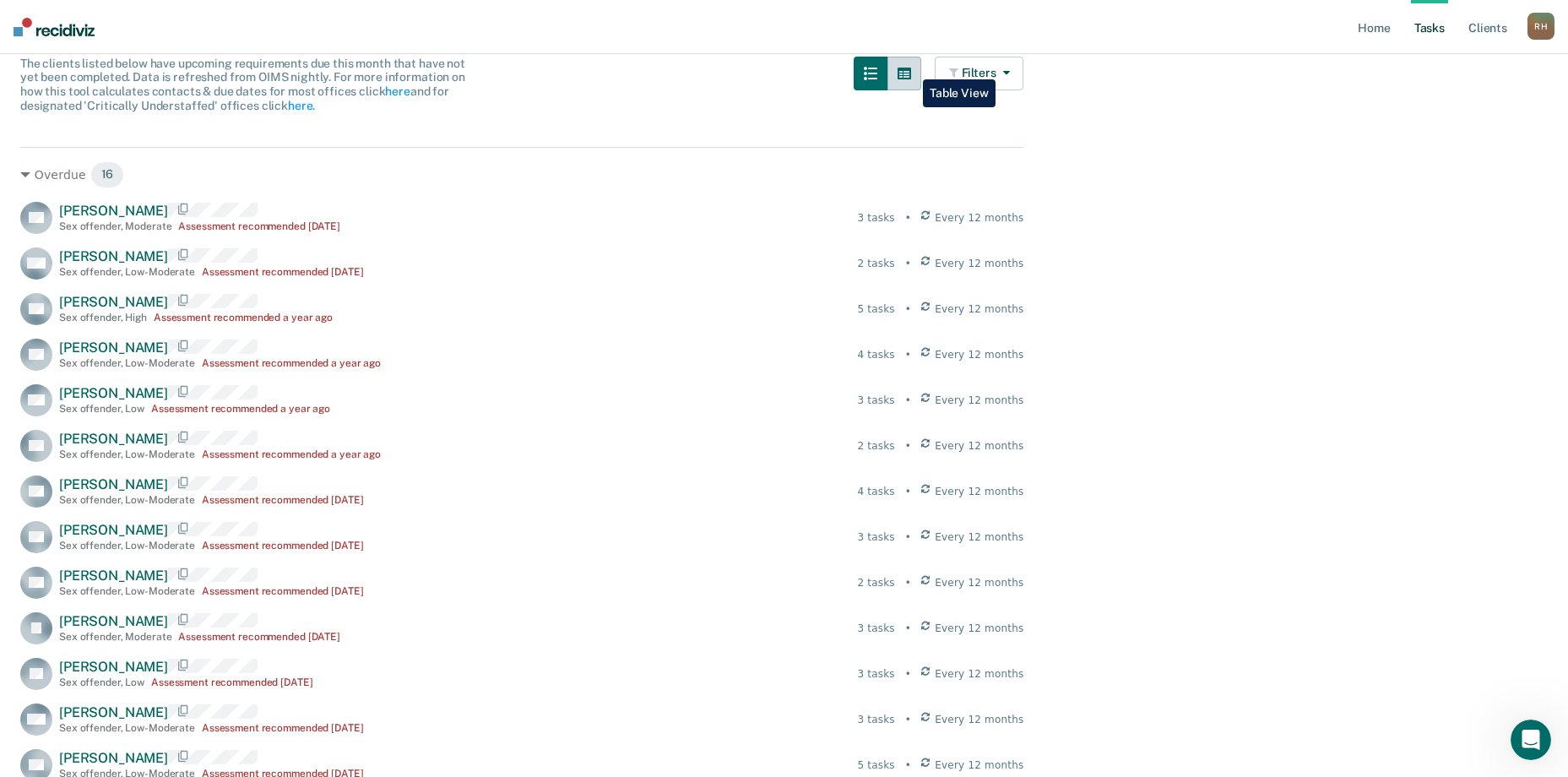
click at [910, 67] on icon "button" at bounding box center [904, 74] width 14 height 14
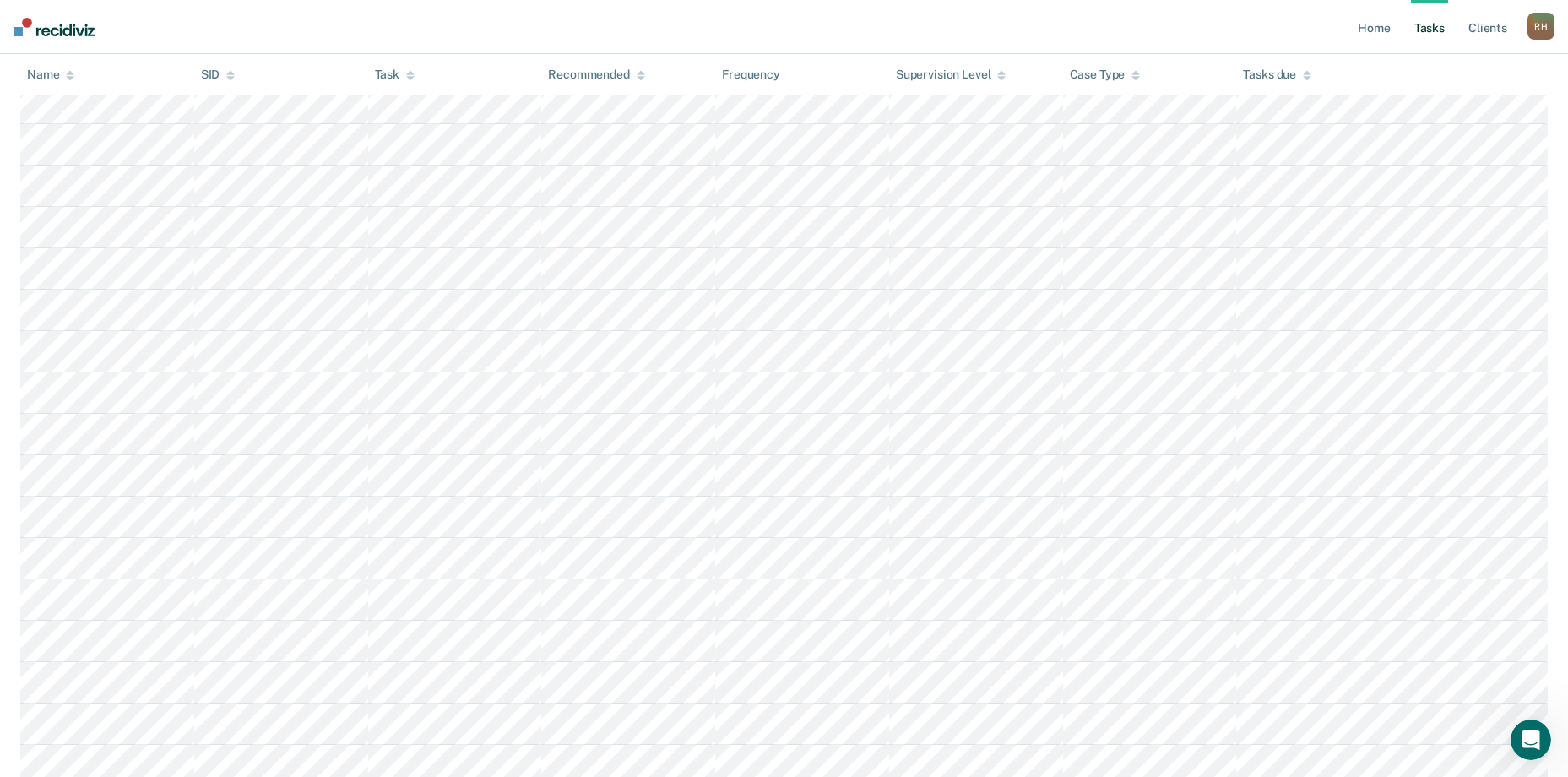
scroll to position [0, 0]
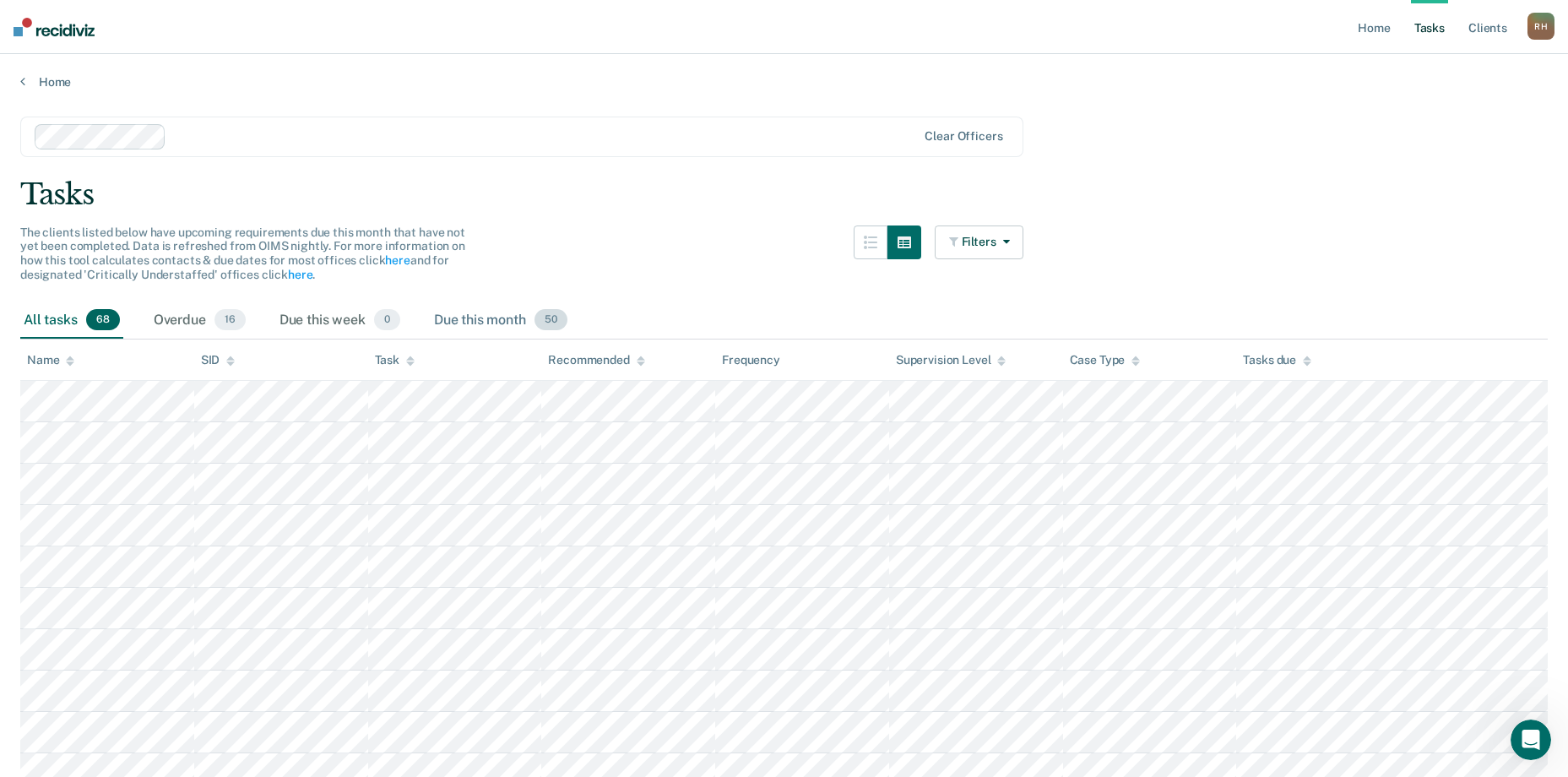
click at [497, 322] on div "Due this month 50" at bounding box center [500, 320] width 140 height 37
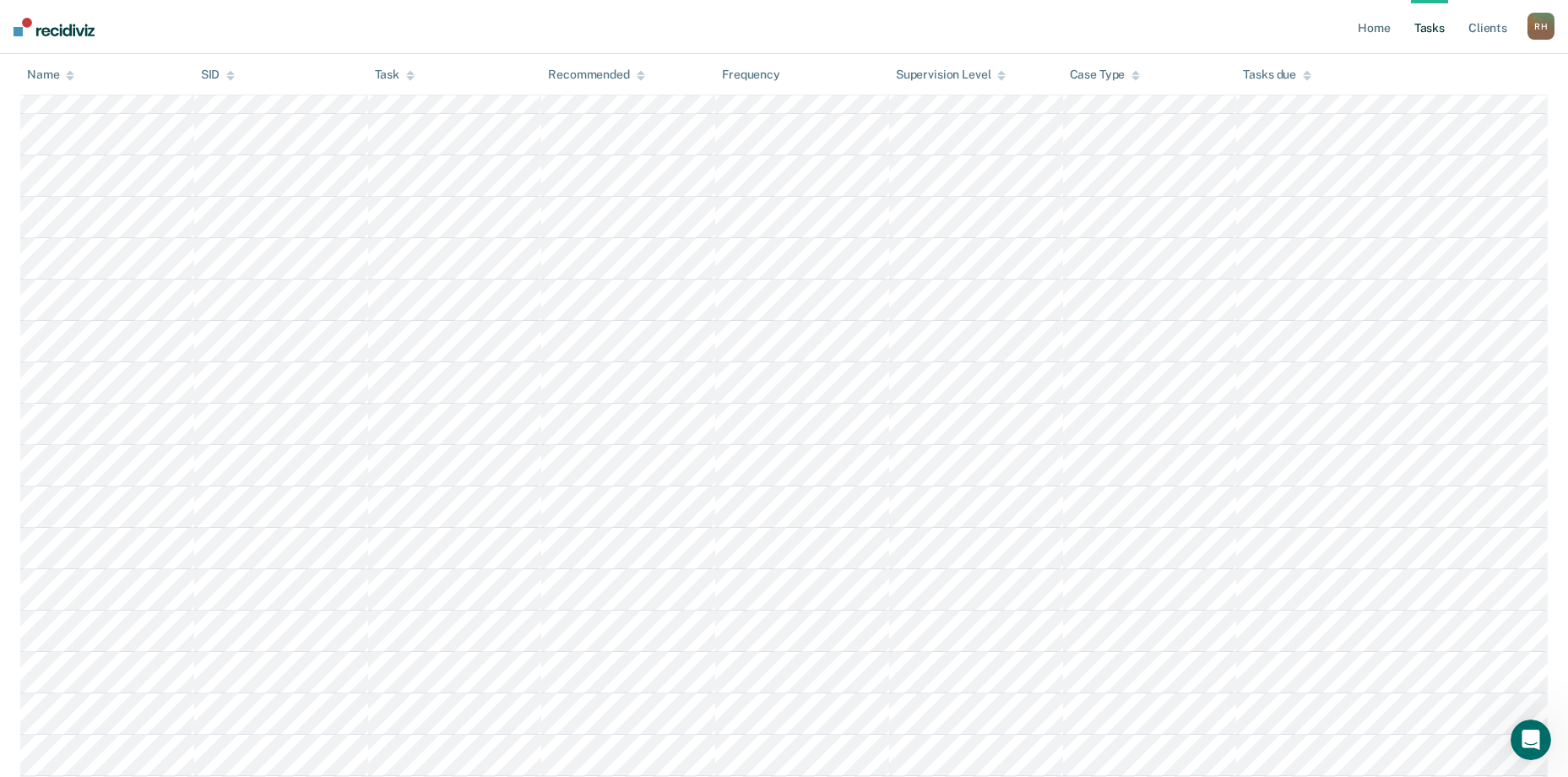
scroll to position [1098, 0]
